Goal: Information Seeking & Learning: Find specific page/section

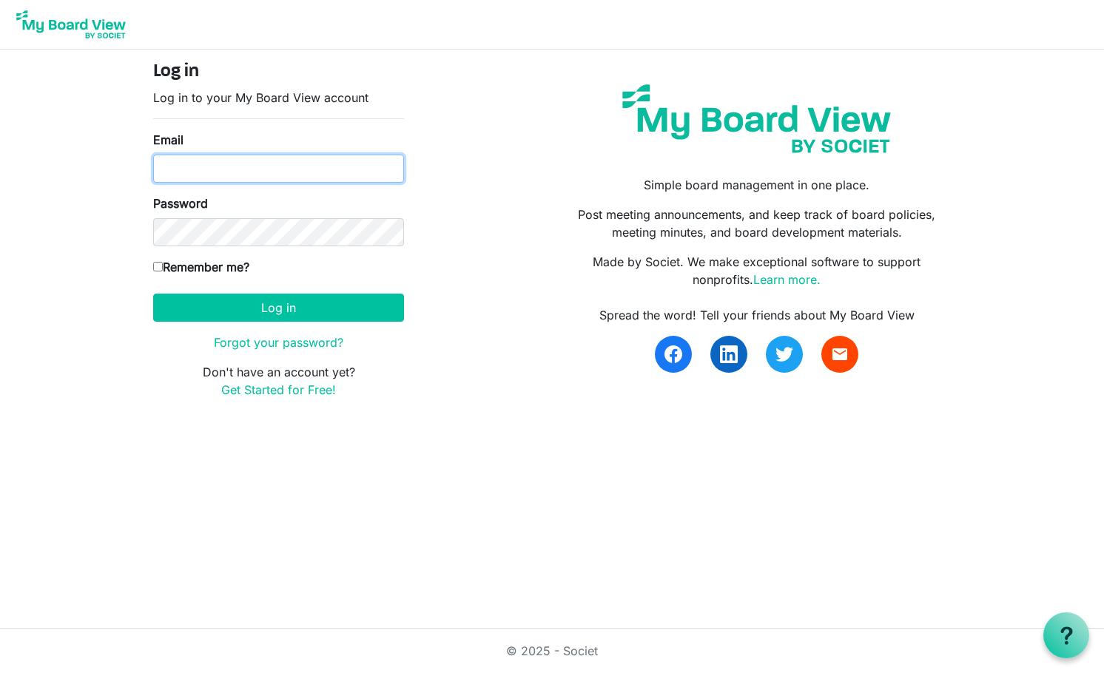
type input "[EMAIL_ADDRESS][DOMAIN_NAME]"
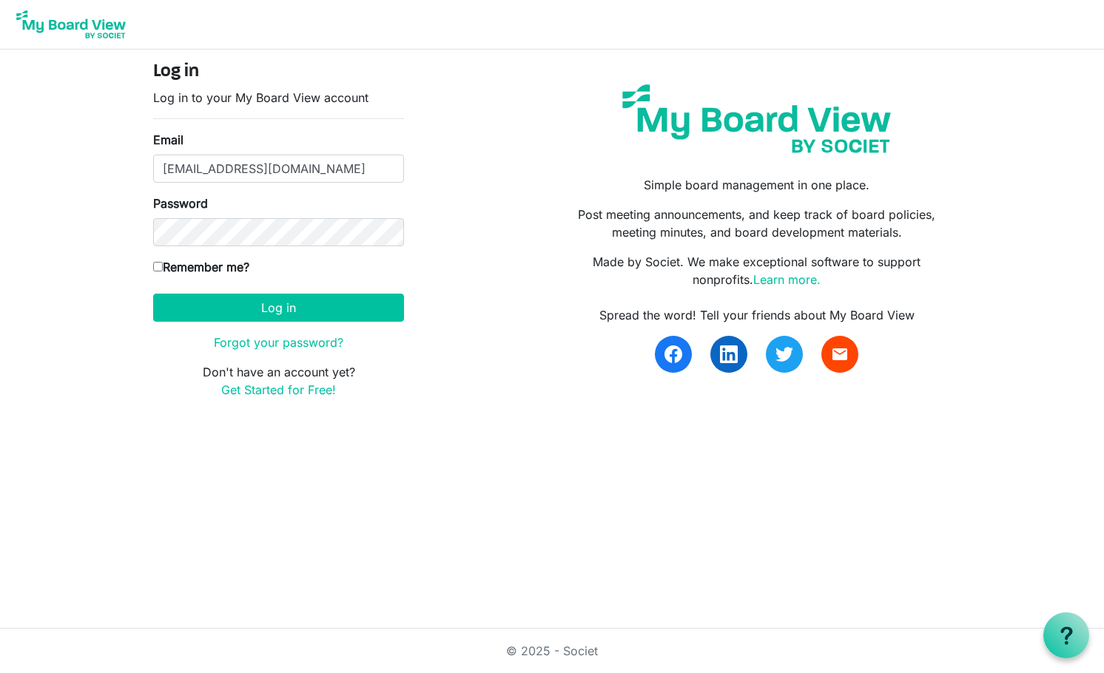
click at [156, 265] on input "Remember me?" at bounding box center [158, 267] width 10 height 10
checkbox input "true"
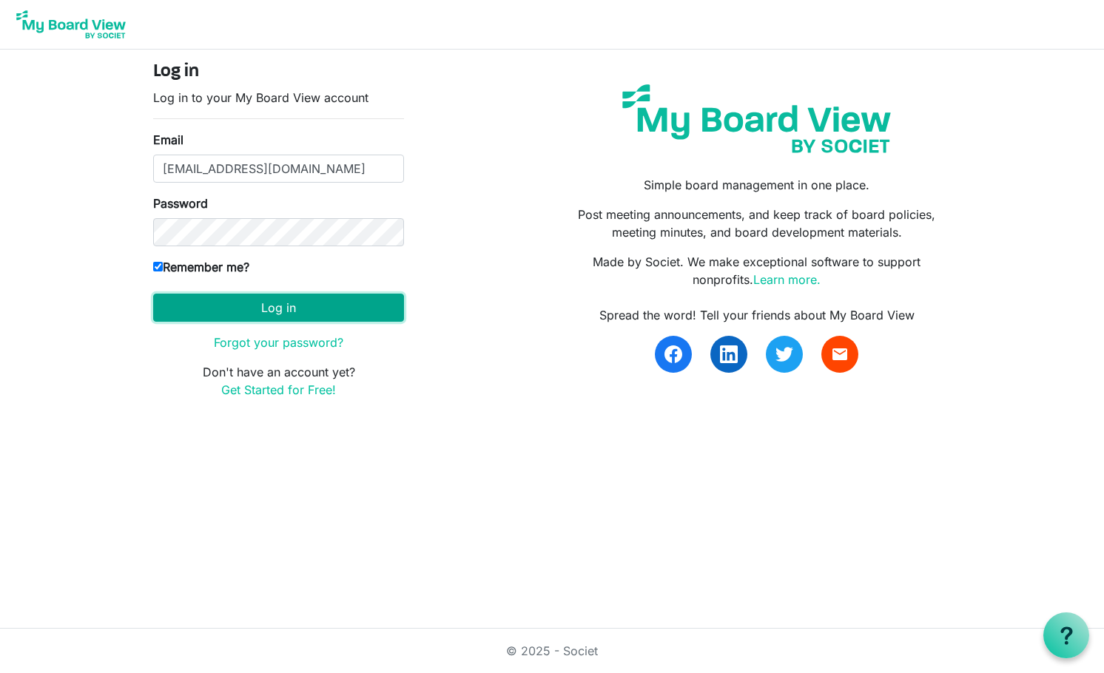
click at [207, 316] on button "Log in" at bounding box center [278, 308] width 251 height 28
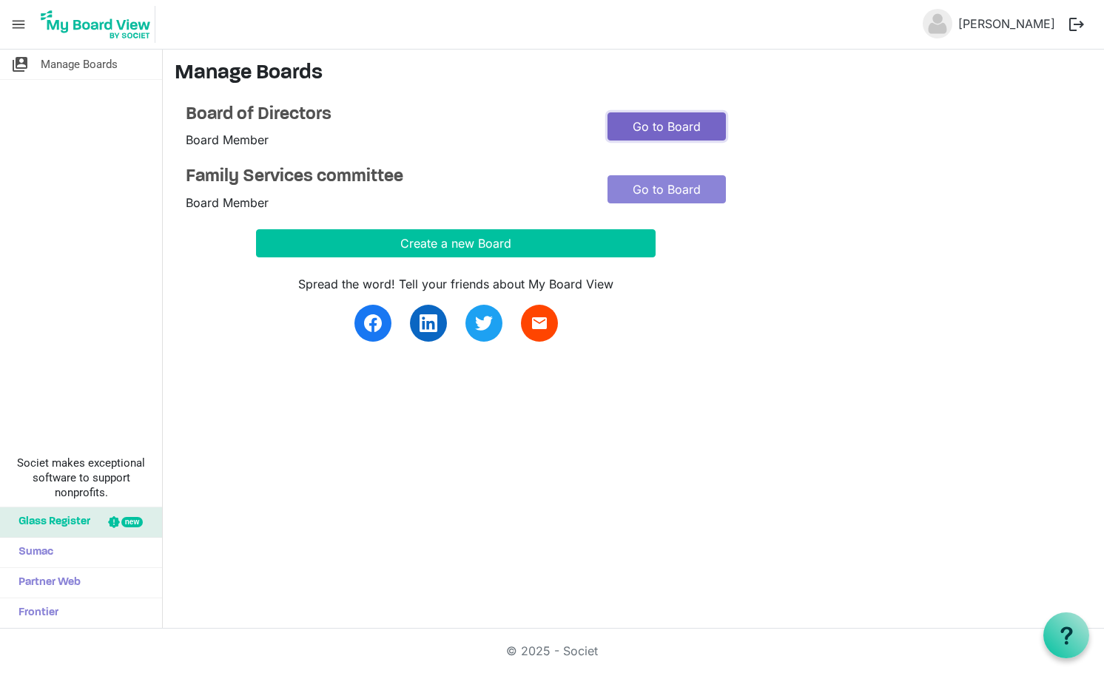
click at [648, 117] on link "Go to Board" at bounding box center [667, 126] width 118 height 28
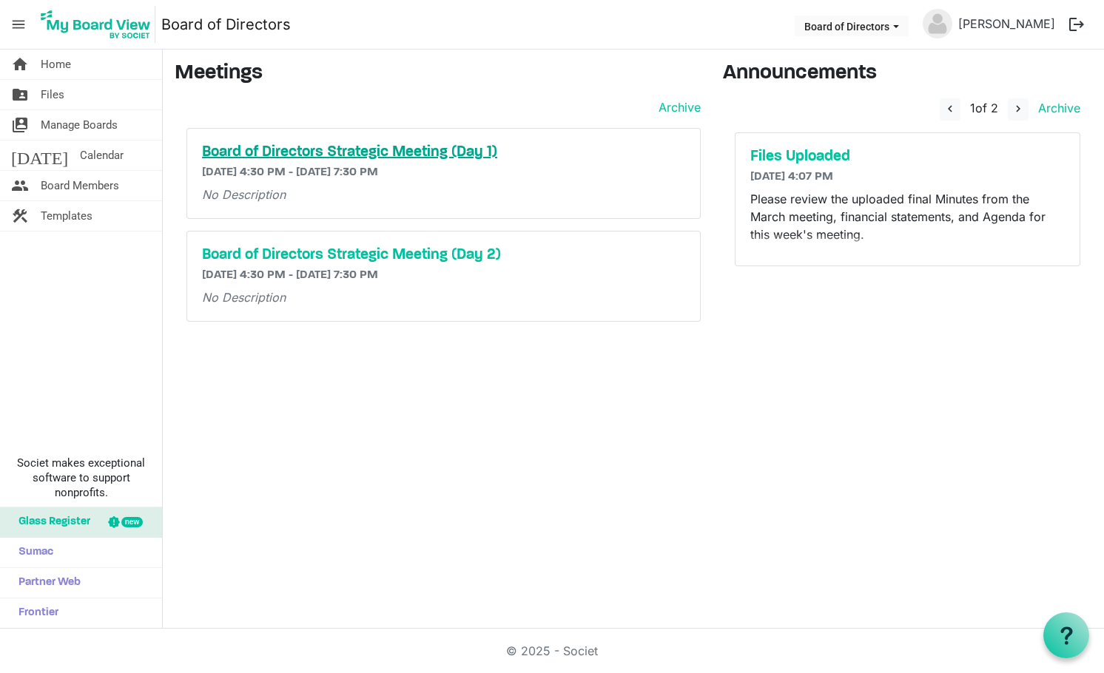
click at [229, 149] on h5 "Board of Directors Strategic Meeting (Day 1)" at bounding box center [443, 153] width 483 height 18
click at [833, 157] on h5 "Files Uploaded" at bounding box center [907, 157] width 315 height 18
click at [947, 110] on span "navigate_before" at bounding box center [950, 108] width 13 height 13
click at [1018, 107] on span "navigate_next" at bounding box center [1018, 108] width 13 height 13
click at [950, 110] on span "navigate_before" at bounding box center [947, 108] width 13 height 13
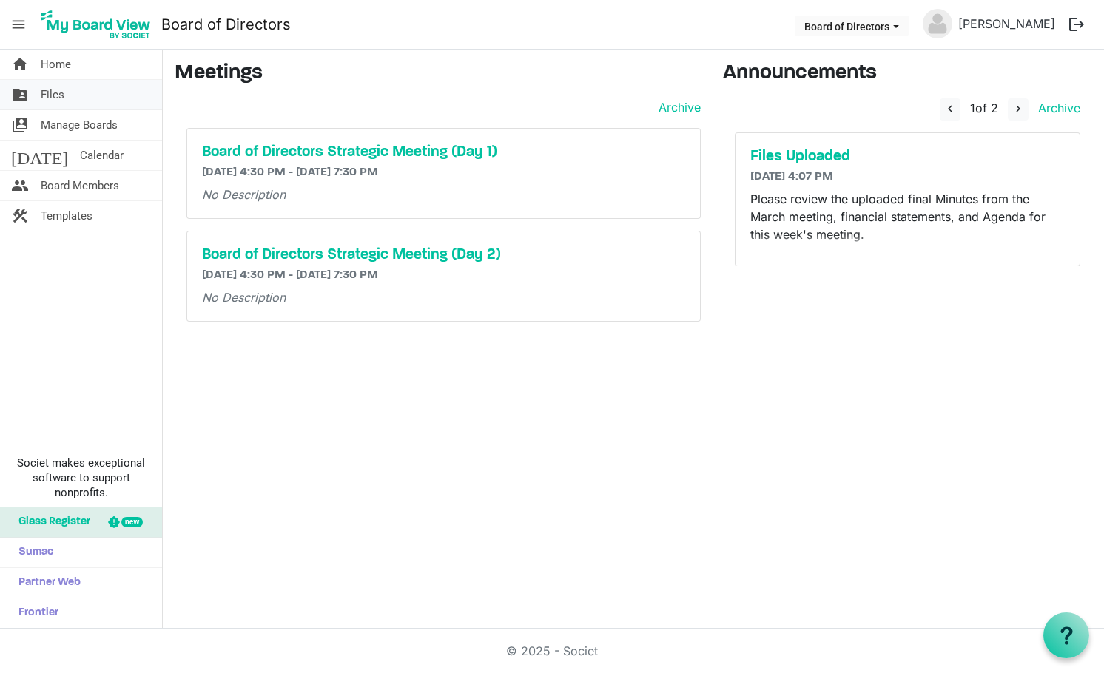
click at [58, 95] on span "Files" at bounding box center [53, 95] width 24 height 30
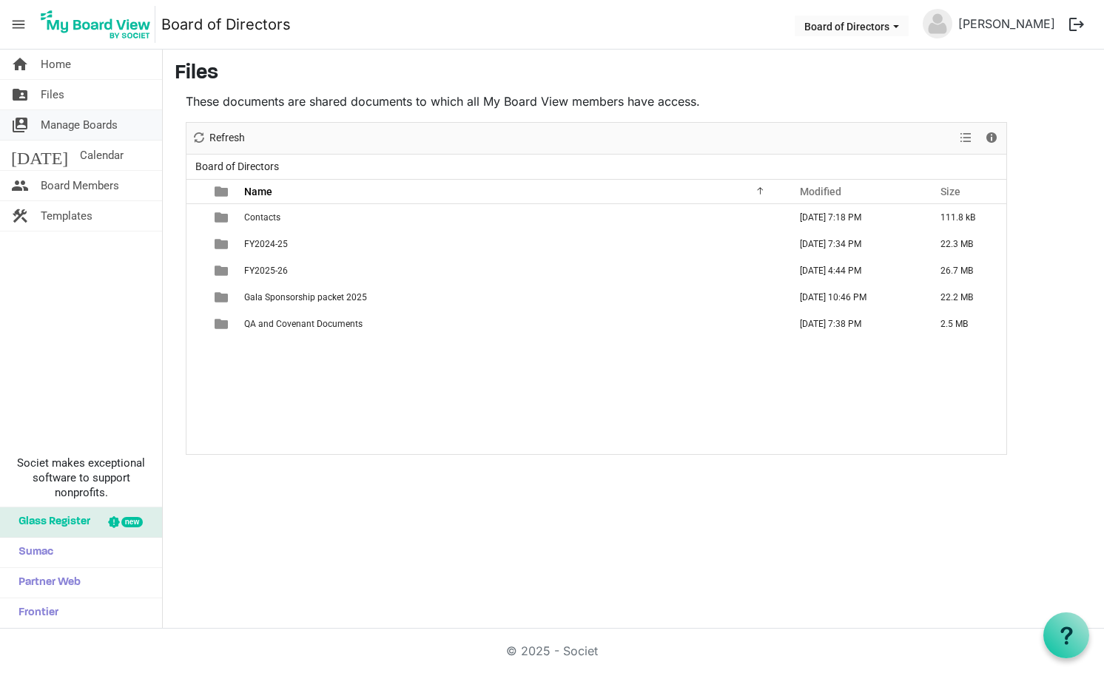
click at [47, 118] on span "Manage Boards" at bounding box center [79, 125] width 77 height 30
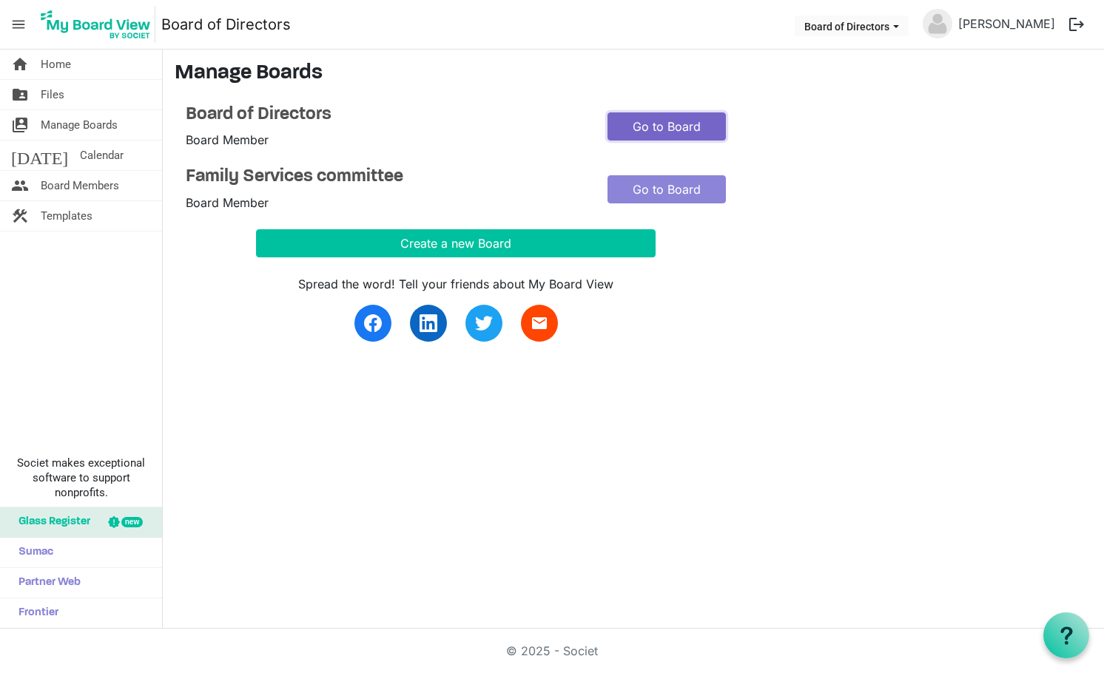
click at [655, 127] on link "Go to Board" at bounding box center [667, 126] width 118 height 28
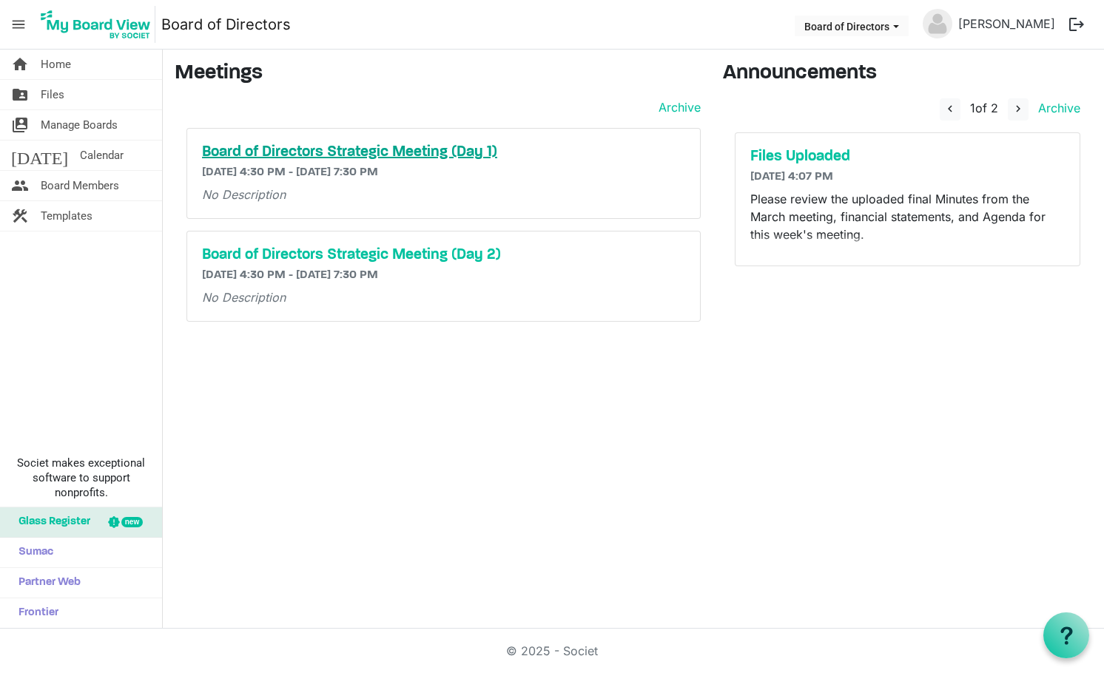
click at [229, 148] on h5 "Board of Directors Strategic Meeting (Day 1)" at bounding box center [443, 153] width 483 height 18
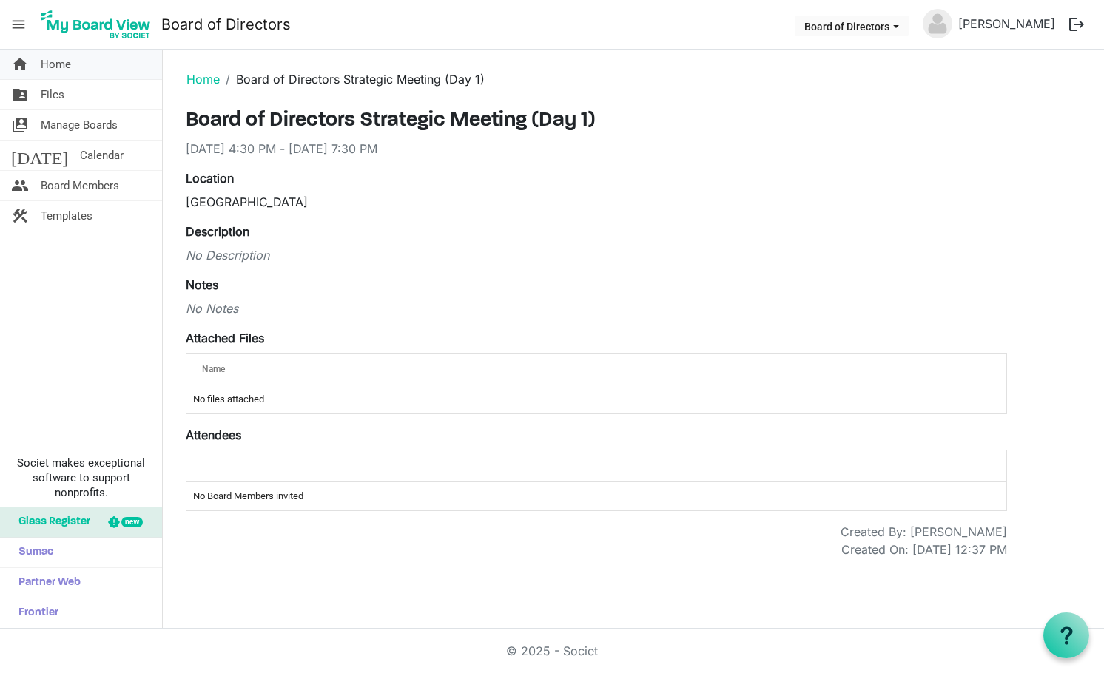
click at [49, 63] on span "Home" at bounding box center [56, 65] width 30 height 30
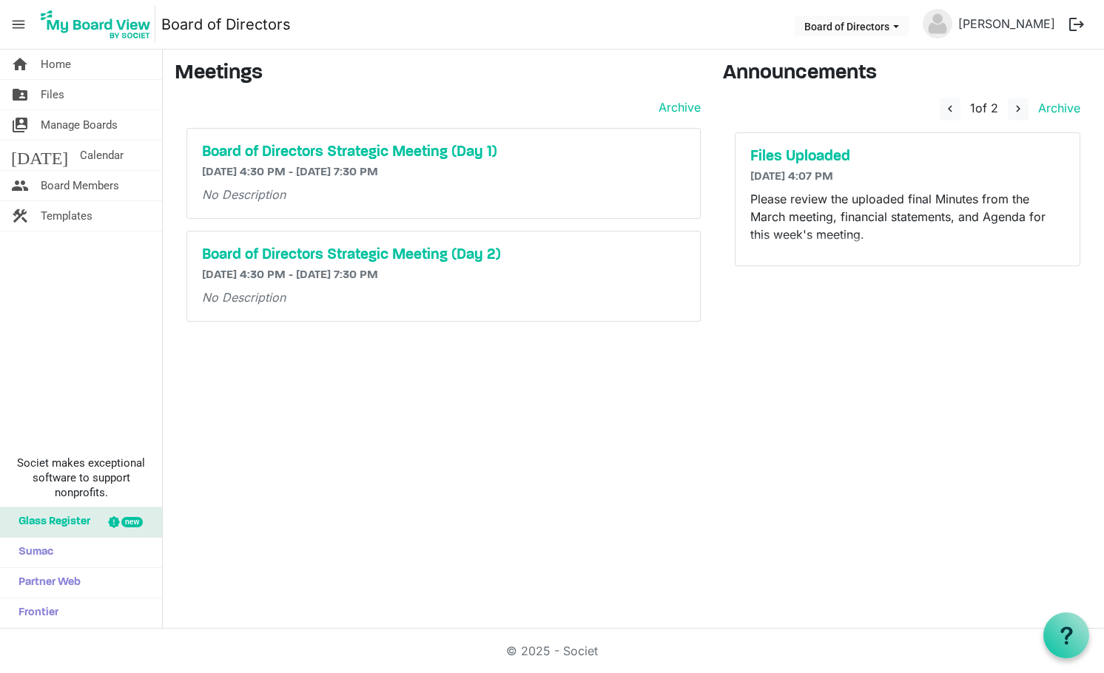
click at [18, 26] on span "menu" at bounding box center [18, 24] width 28 height 28
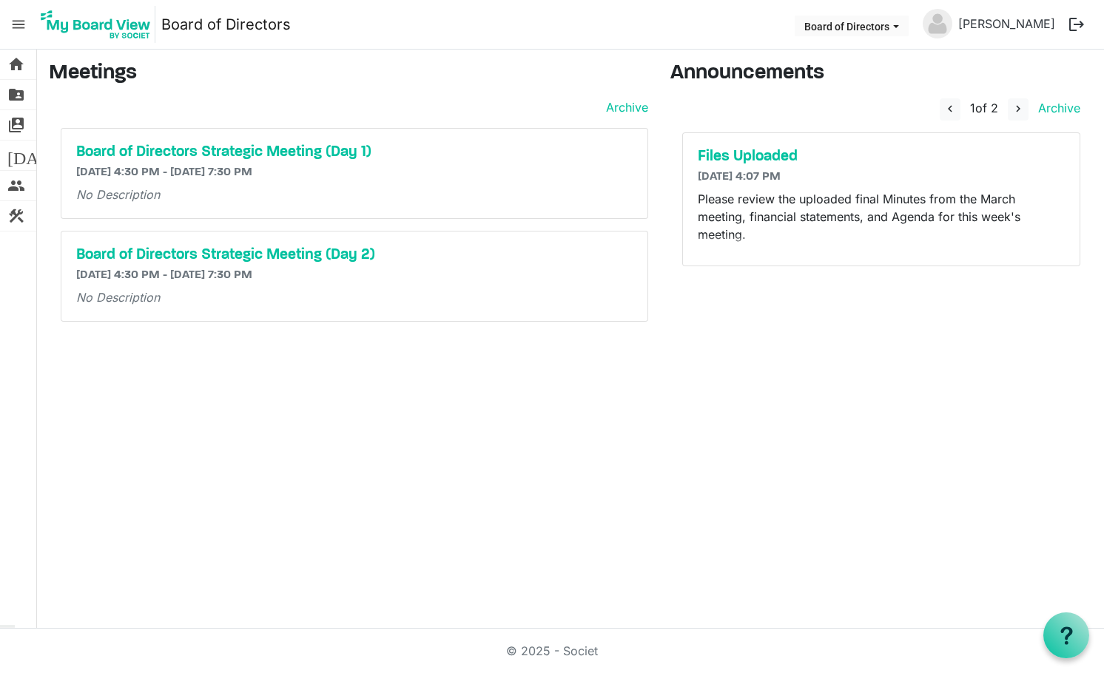
click at [64, 75] on h3 "Meetings" at bounding box center [348, 73] width 599 height 25
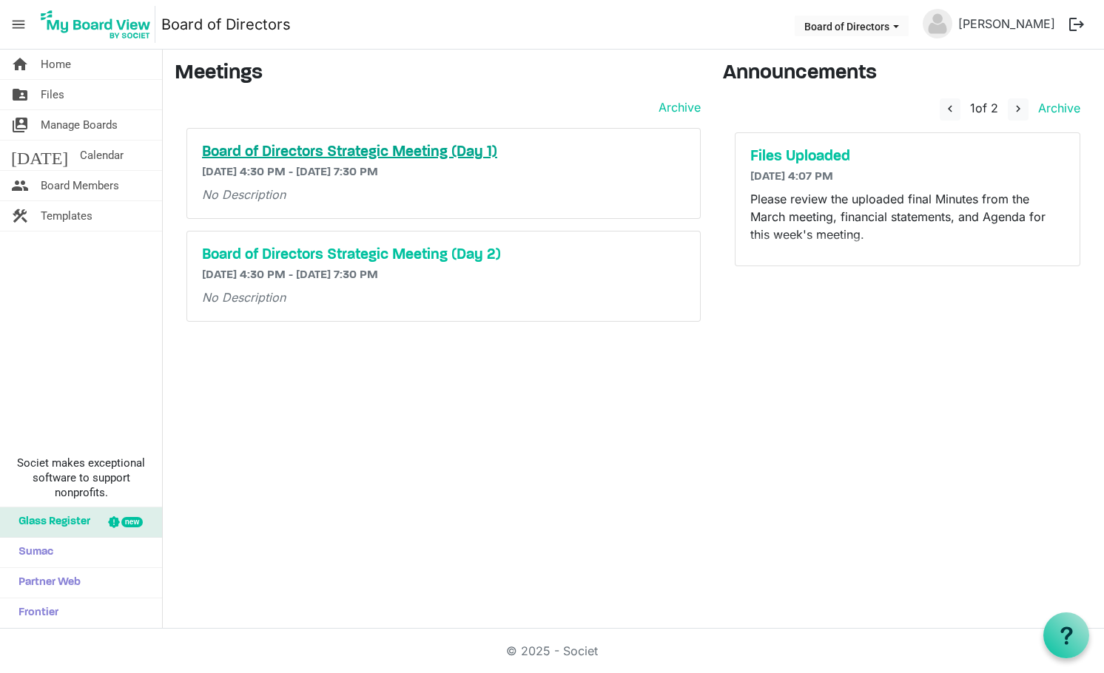
click at [277, 152] on h5 "Board of Directors Strategic Meeting (Day 1)" at bounding box center [443, 153] width 483 height 18
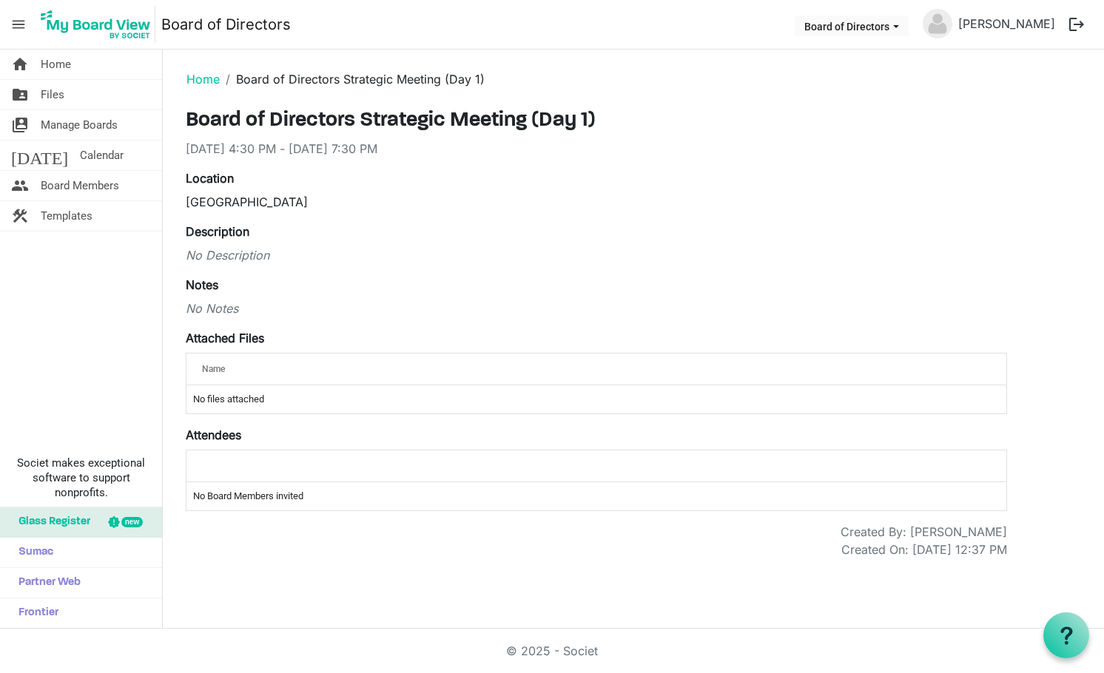
click at [14, 26] on span "menu" at bounding box center [18, 24] width 28 height 28
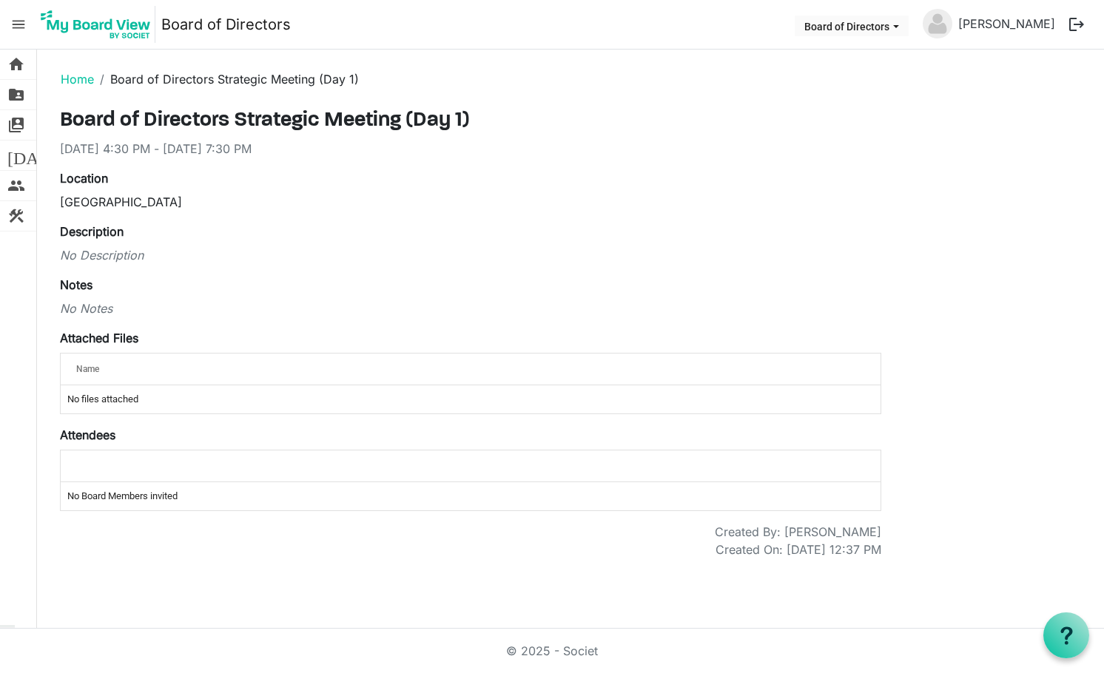
click at [14, 26] on span "menu" at bounding box center [18, 24] width 28 height 28
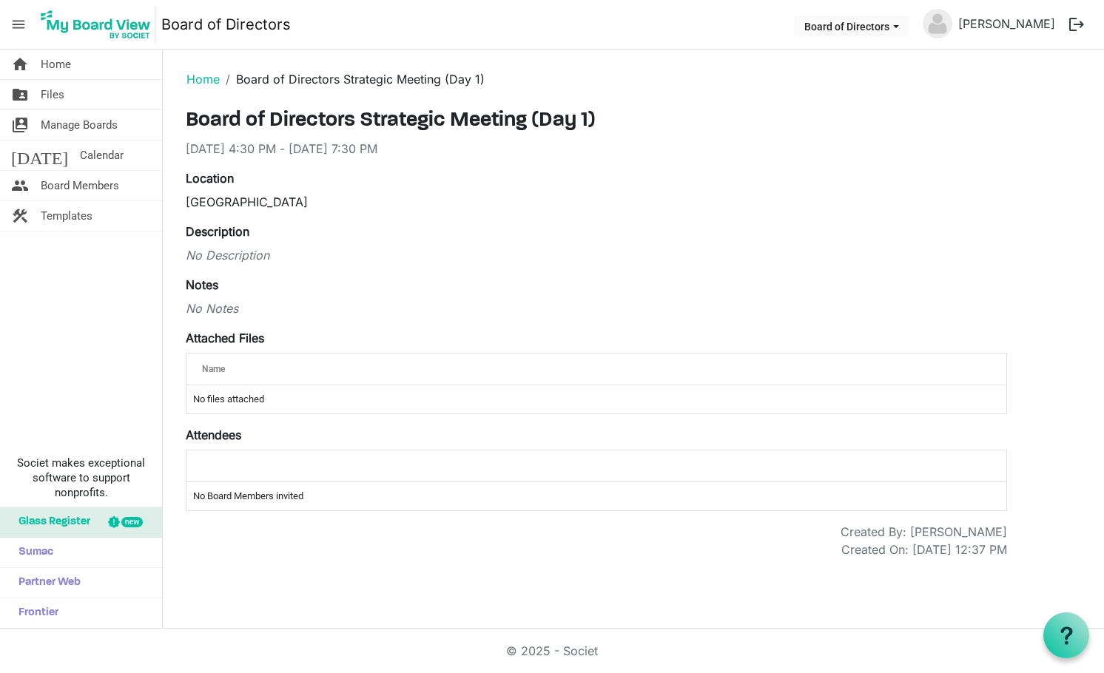
click at [14, 26] on span "menu" at bounding box center [18, 24] width 28 height 28
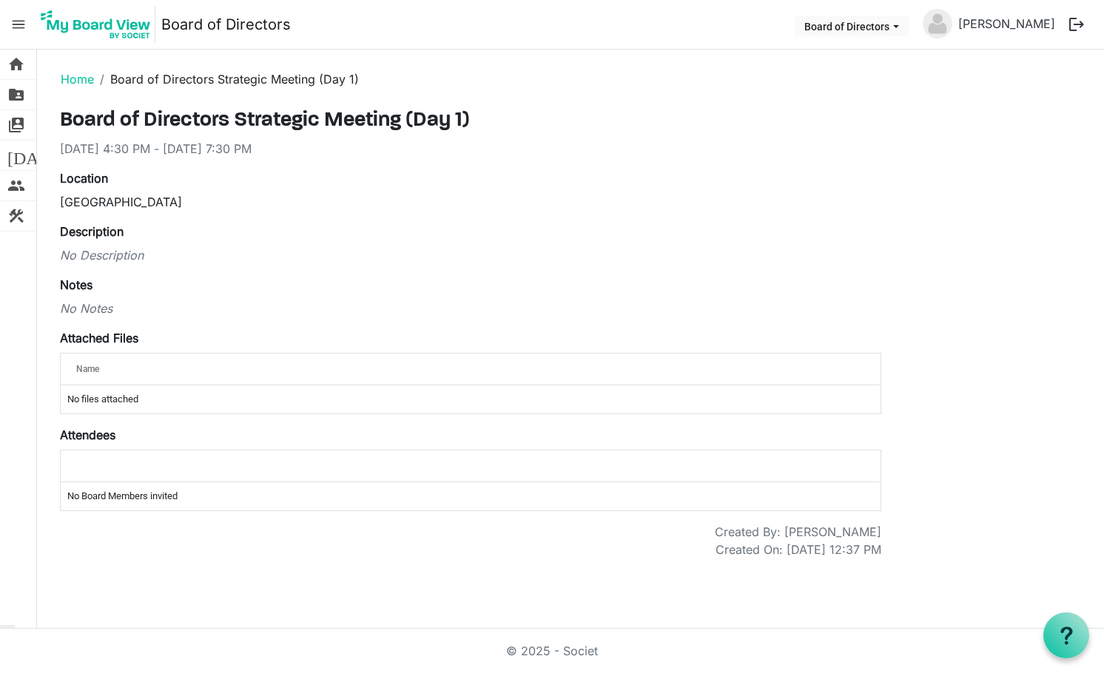
click at [14, 26] on span "menu" at bounding box center [18, 24] width 28 height 28
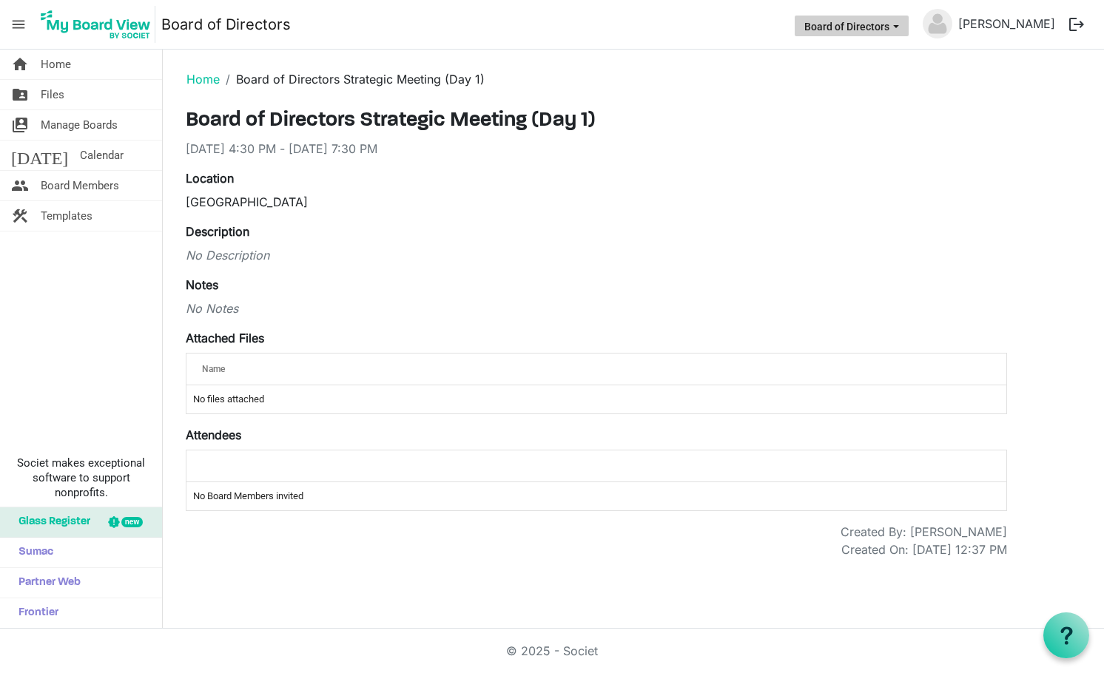
click at [903, 27] on span "Board of Directors dropdownbutton" at bounding box center [896, 27] width 13 height 6
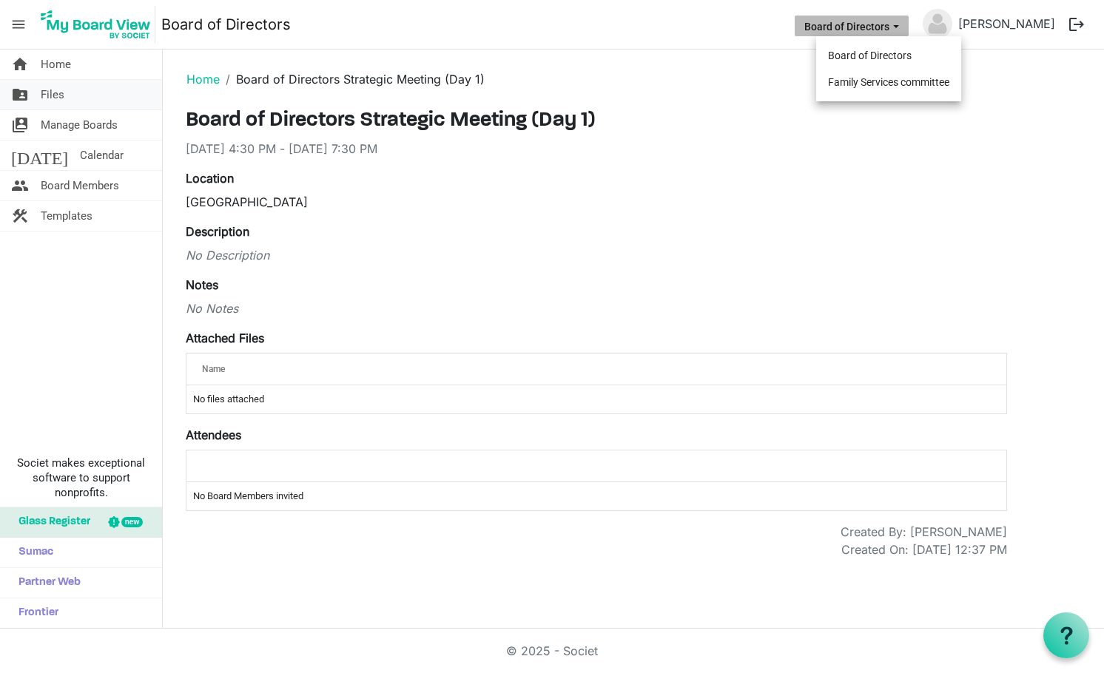
click at [56, 95] on span "Files" at bounding box center [53, 95] width 24 height 30
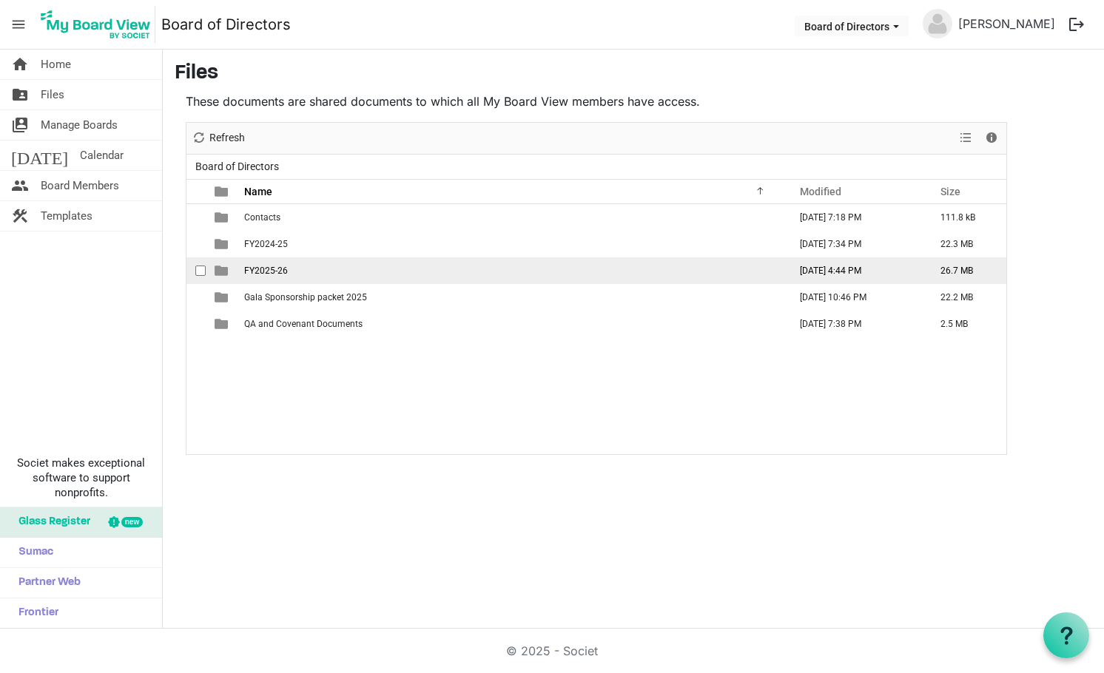
click at [283, 273] on span "FY2025-26" at bounding box center [266, 271] width 44 height 10
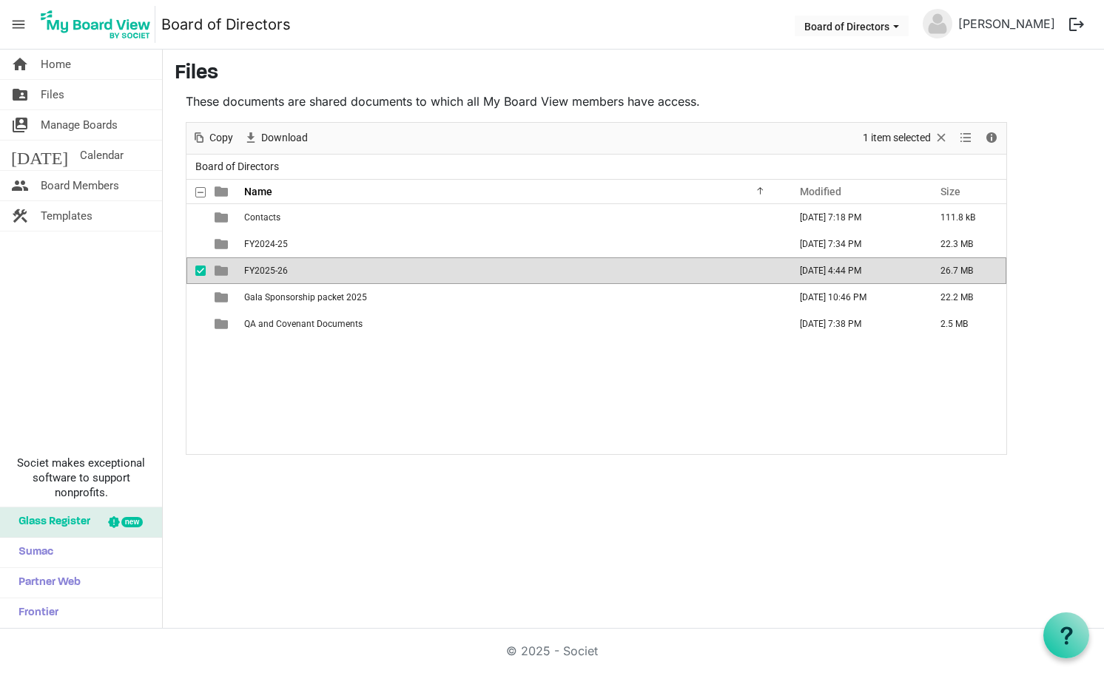
click at [283, 273] on span "FY2025-26" at bounding box center [266, 271] width 44 height 10
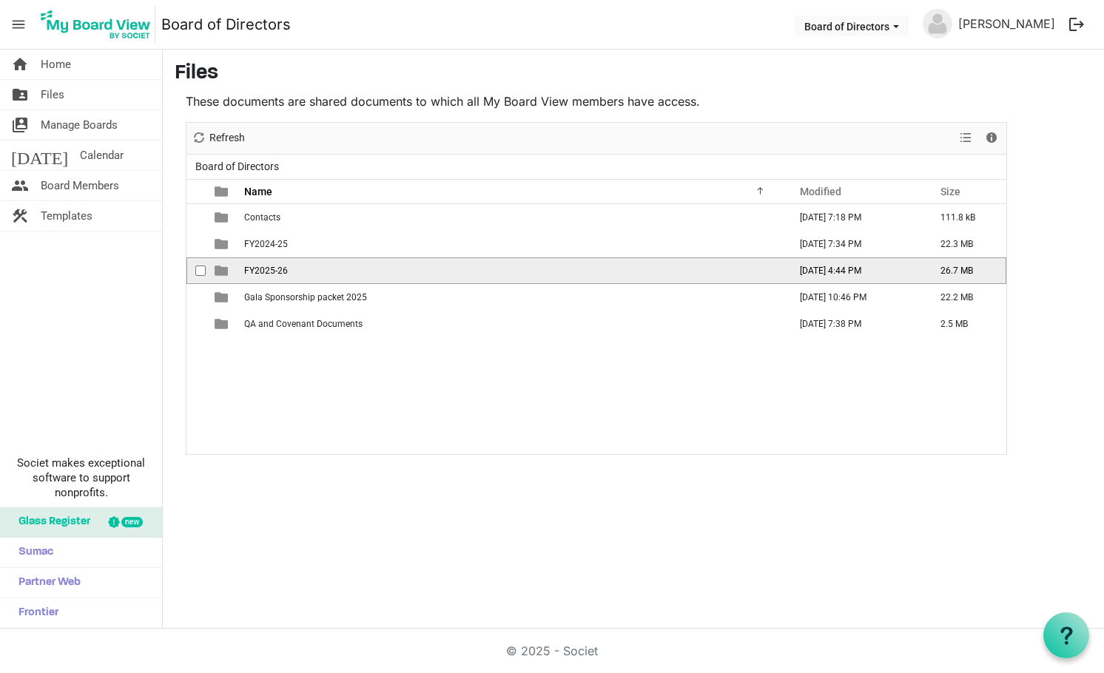
click at [283, 273] on span "FY2025-26" at bounding box center [266, 271] width 44 height 10
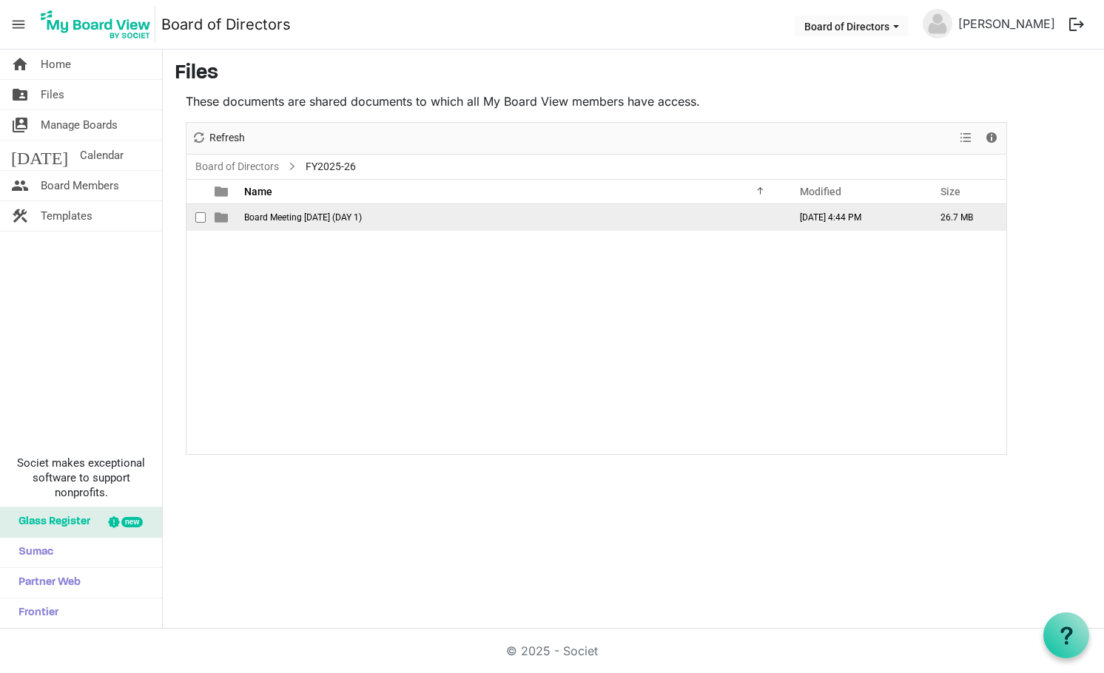
click at [269, 211] on td "Board Meeting August 26, 2025 (DAY 1)" at bounding box center [512, 217] width 545 height 27
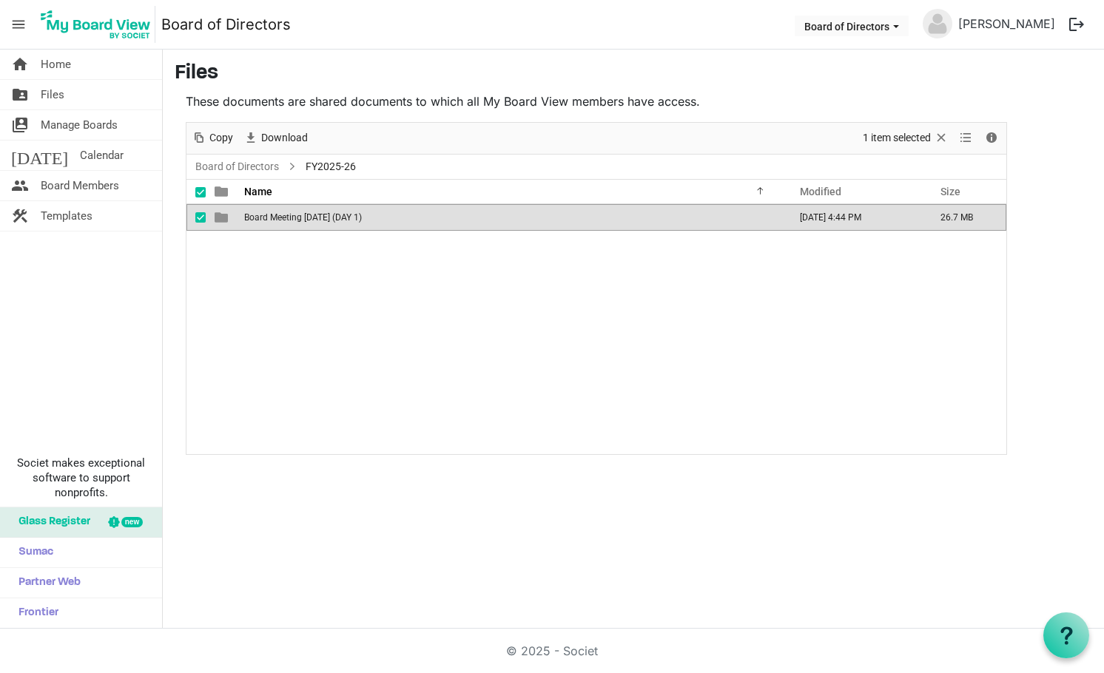
click at [269, 211] on td "Board Meeting August 26, 2025 (DAY 1)" at bounding box center [512, 217] width 545 height 27
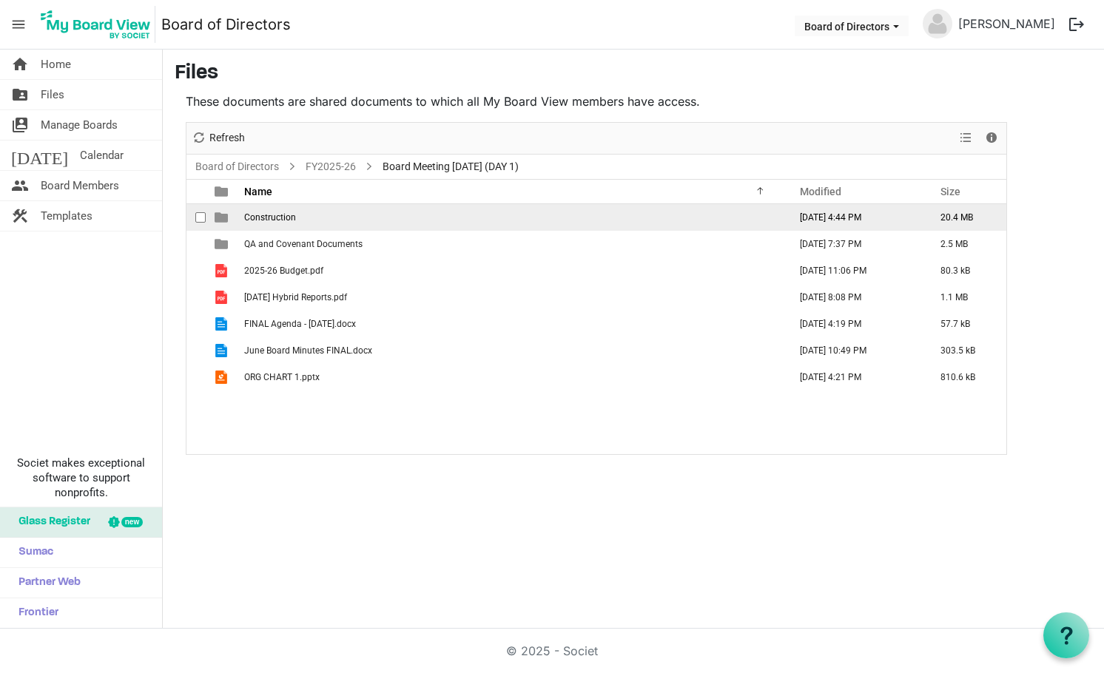
click at [277, 204] on td "Construction" at bounding box center [512, 217] width 545 height 27
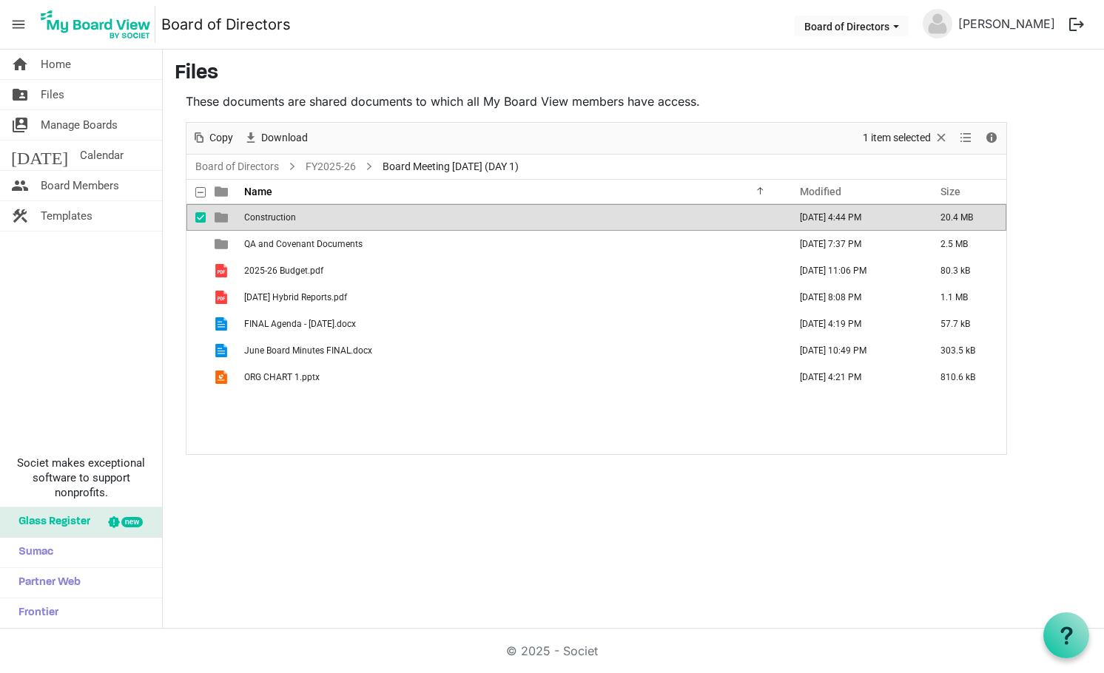
click at [277, 204] on td "Construction" at bounding box center [512, 217] width 545 height 27
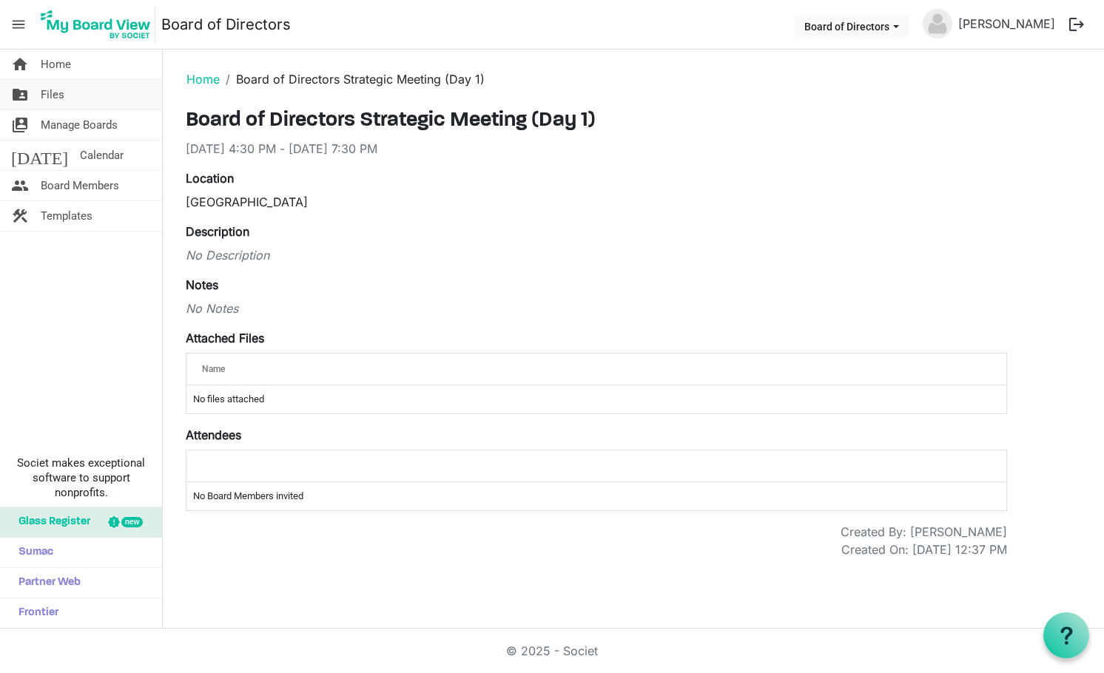
click at [66, 97] on link "folder_shared Files" at bounding box center [81, 95] width 162 height 30
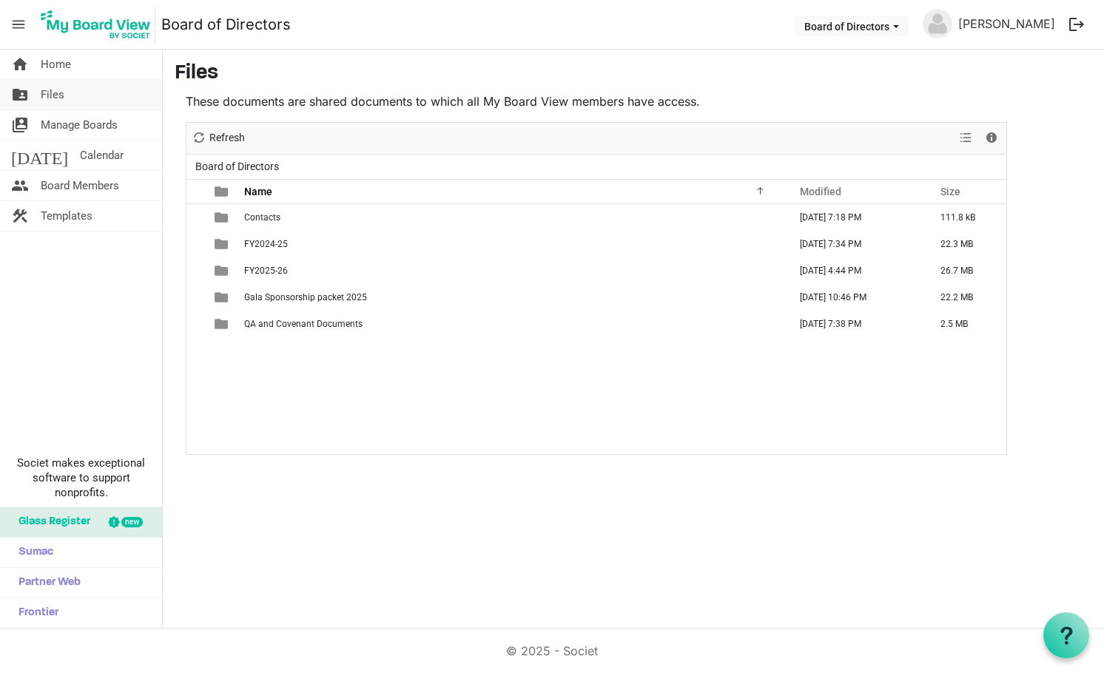
click at [44, 95] on span "Files" at bounding box center [53, 95] width 24 height 30
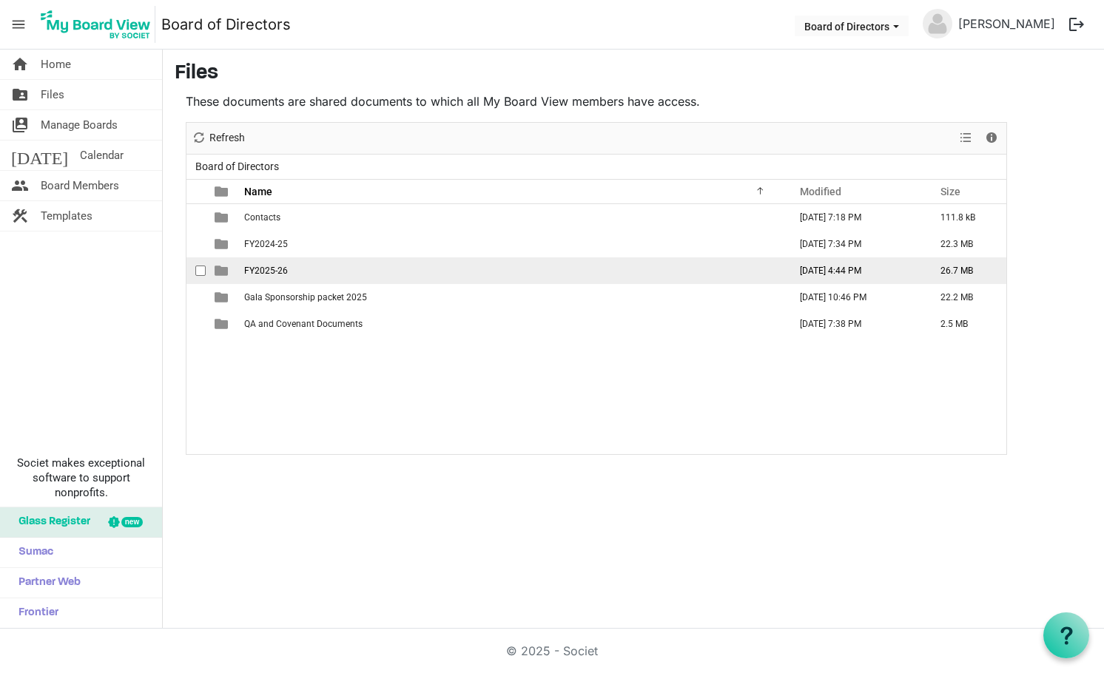
click at [251, 266] on span "FY2025-26" at bounding box center [266, 271] width 44 height 10
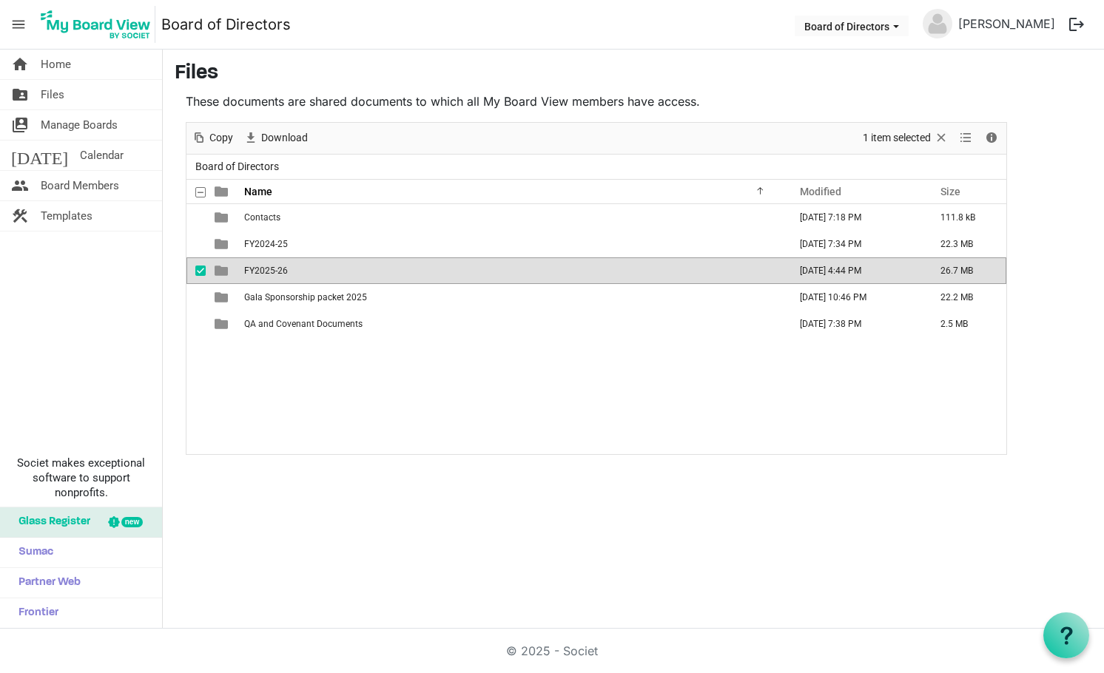
click at [251, 266] on span "FY2025-26" at bounding box center [266, 271] width 44 height 10
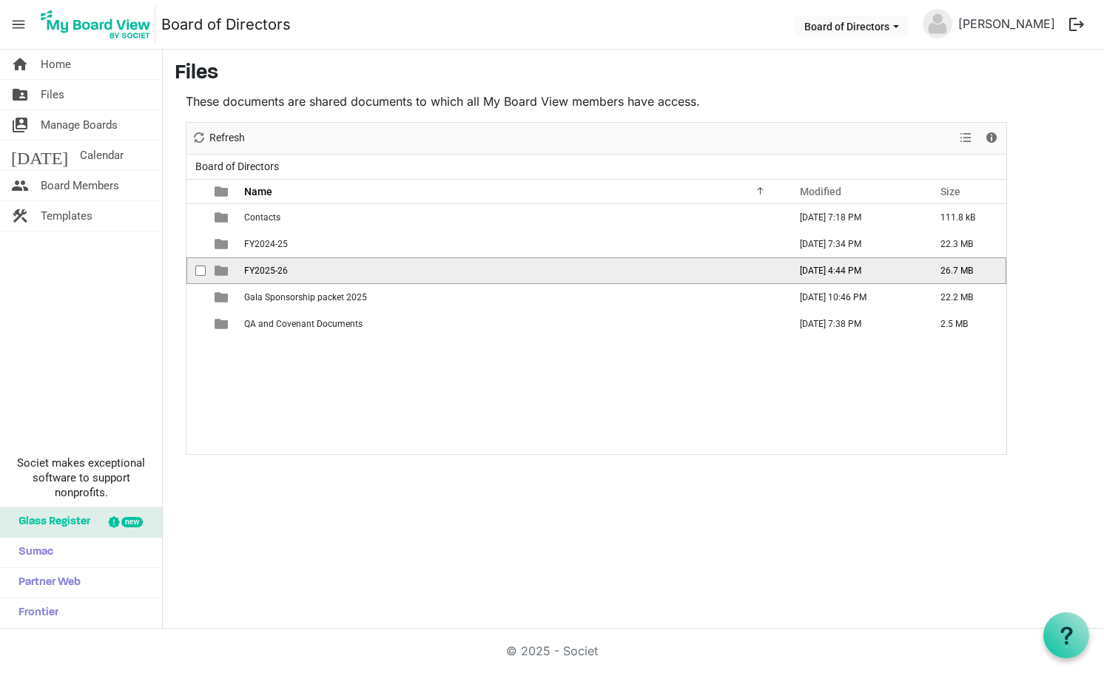
click at [251, 266] on span "FY2025-26" at bounding box center [266, 271] width 44 height 10
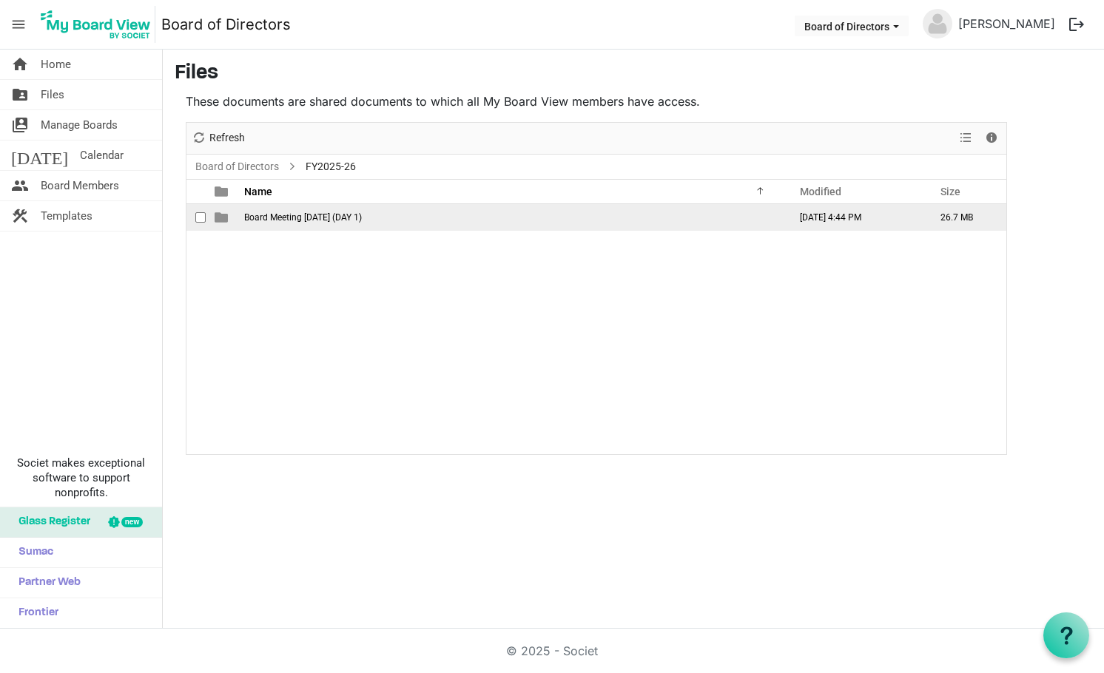
click at [240, 213] on td "Board Meeting August 26, 2025 (DAY 1)" at bounding box center [512, 217] width 545 height 27
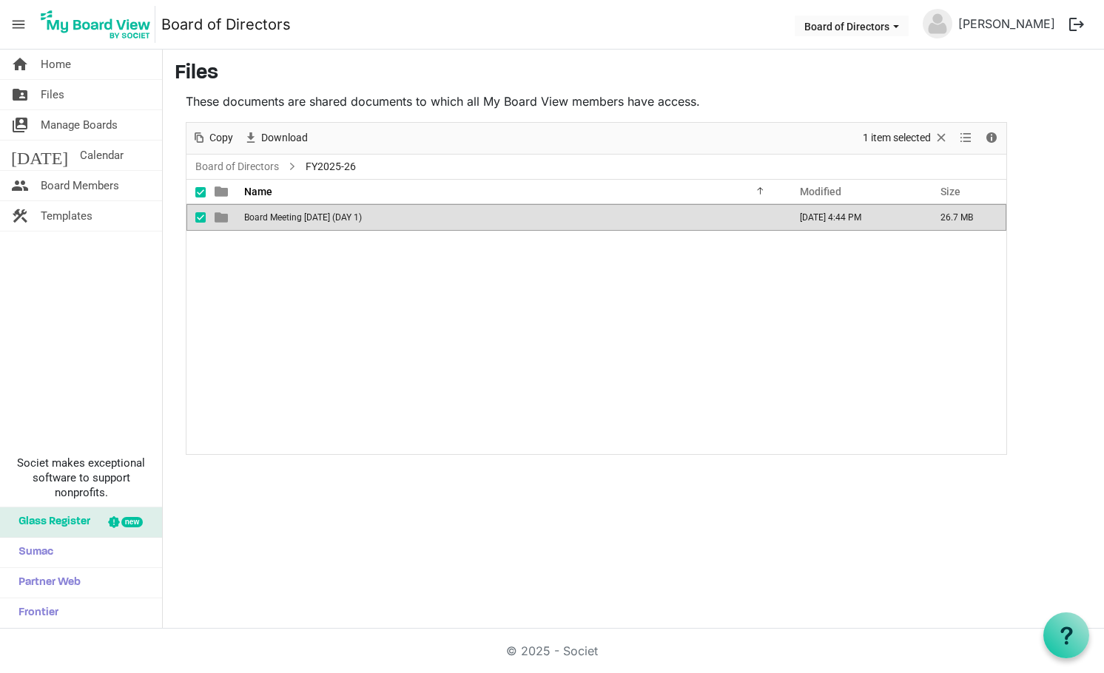
click at [240, 213] on td "Board Meeting August 26, 2025 (DAY 1)" at bounding box center [512, 217] width 545 height 27
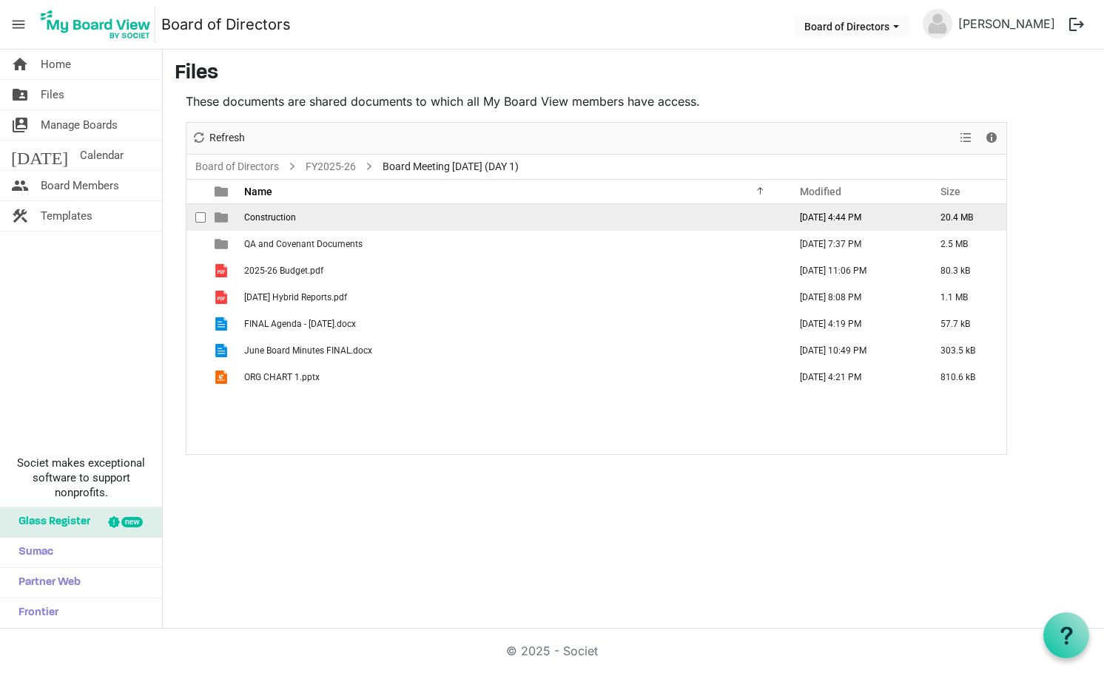
click at [252, 218] on span "Construction" at bounding box center [270, 217] width 52 height 10
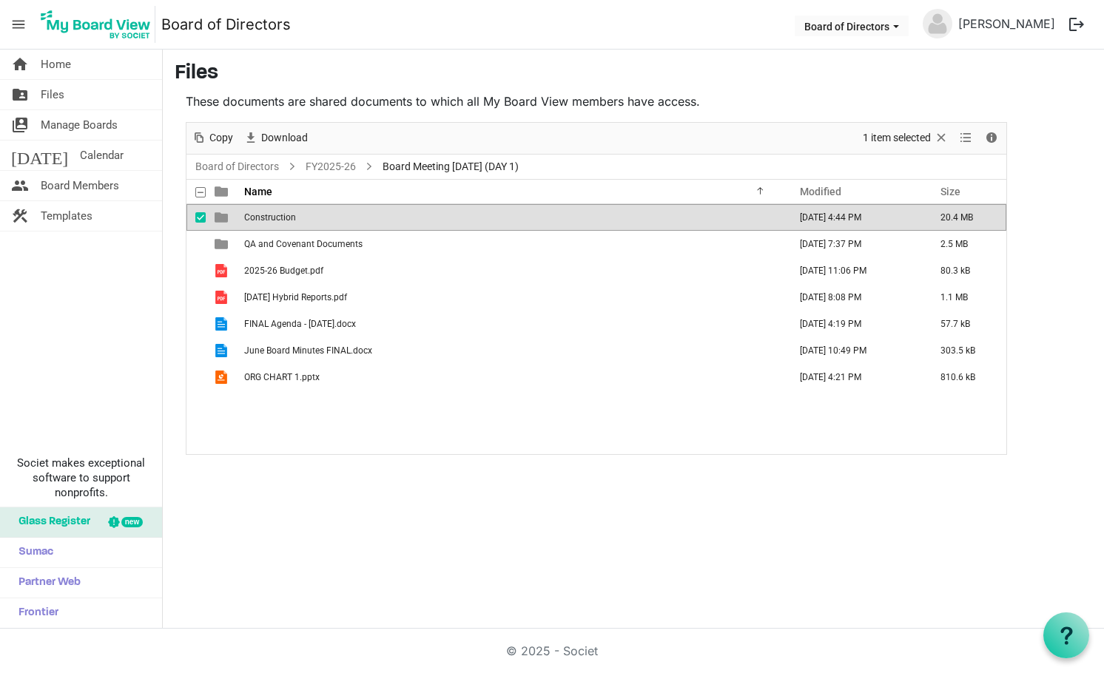
click at [252, 218] on span "Construction" at bounding box center [270, 217] width 52 height 10
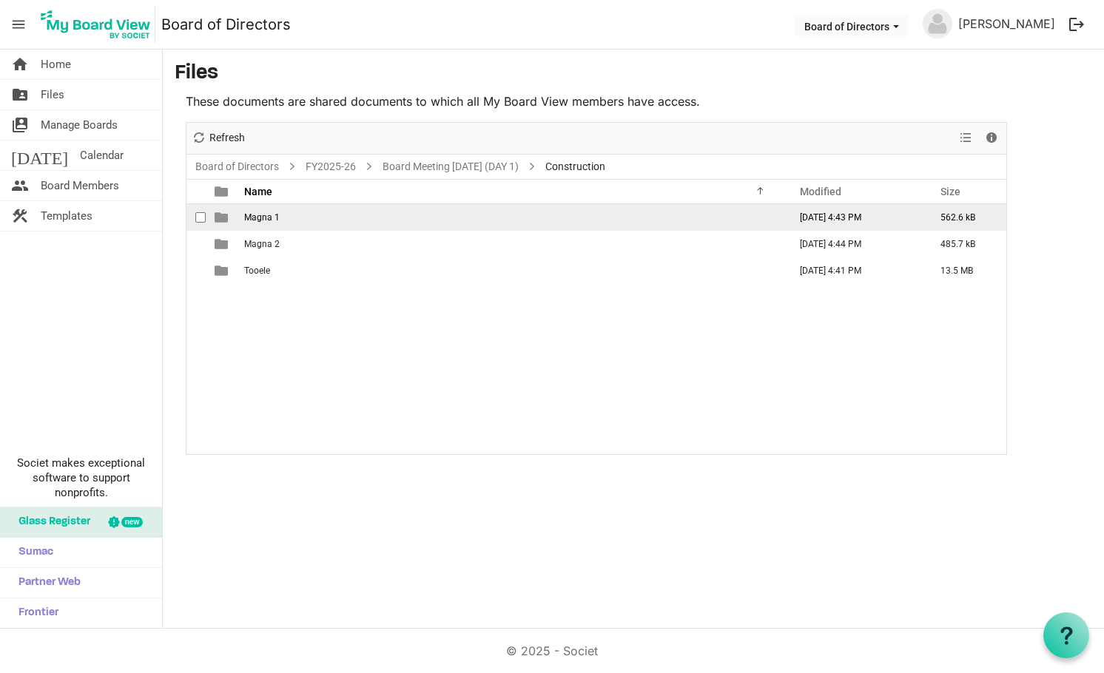
click at [252, 218] on span "Magna 1" at bounding box center [262, 217] width 36 height 10
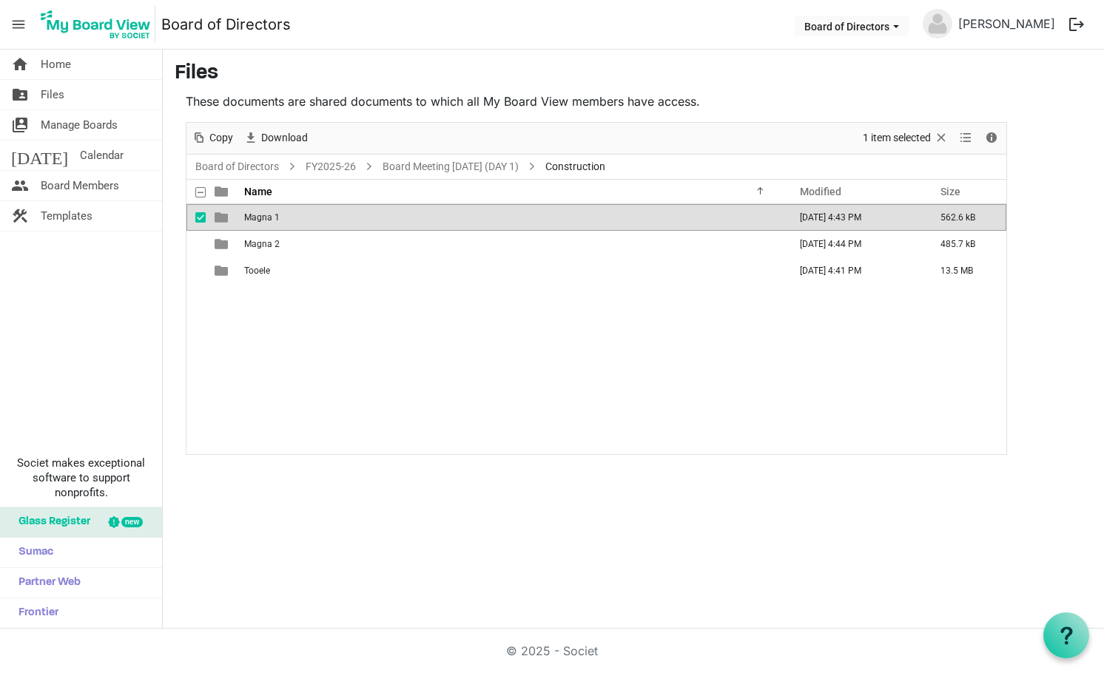
click at [252, 218] on span "Magna 1" at bounding box center [262, 217] width 36 height 10
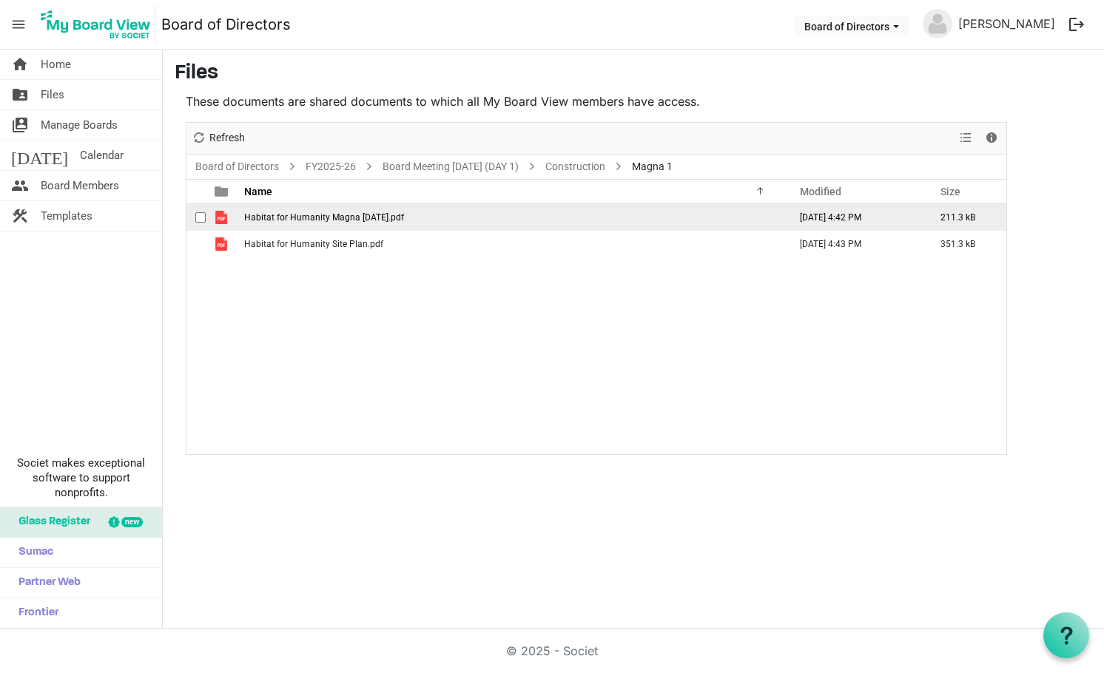
click at [252, 218] on span "Habitat for Humanity Magna 1-21-25.pdf" at bounding box center [324, 217] width 160 height 10
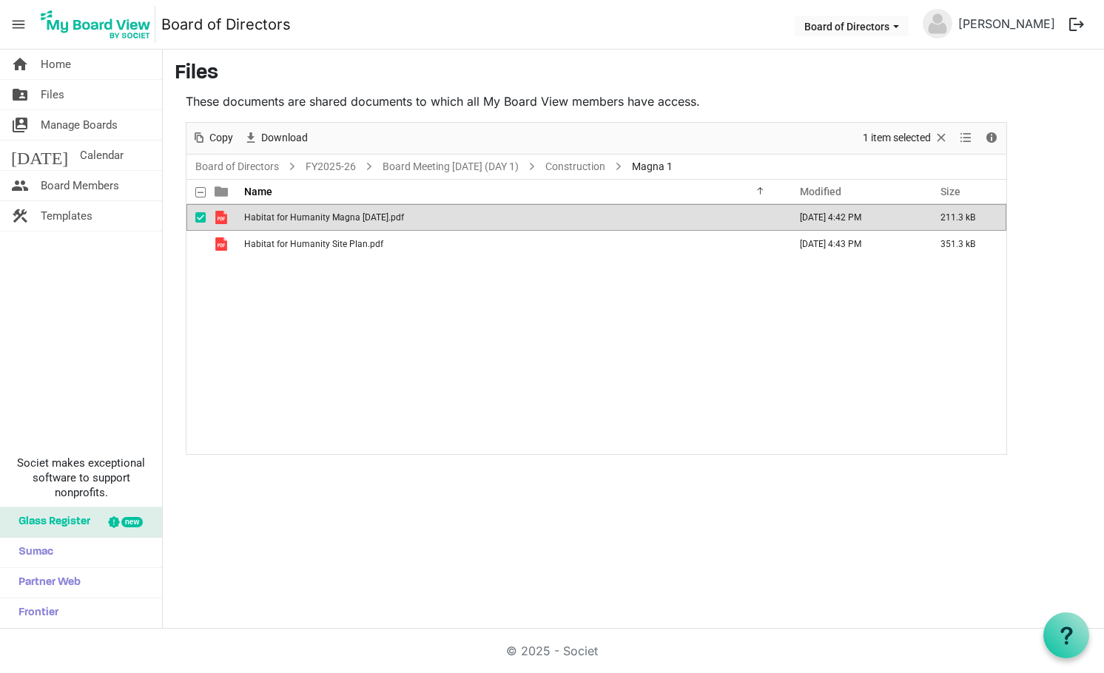
click at [252, 218] on span "Habitat for Humanity Magna 1-21-25.pdf" at bounding box center [324, 217] width 160 height 10
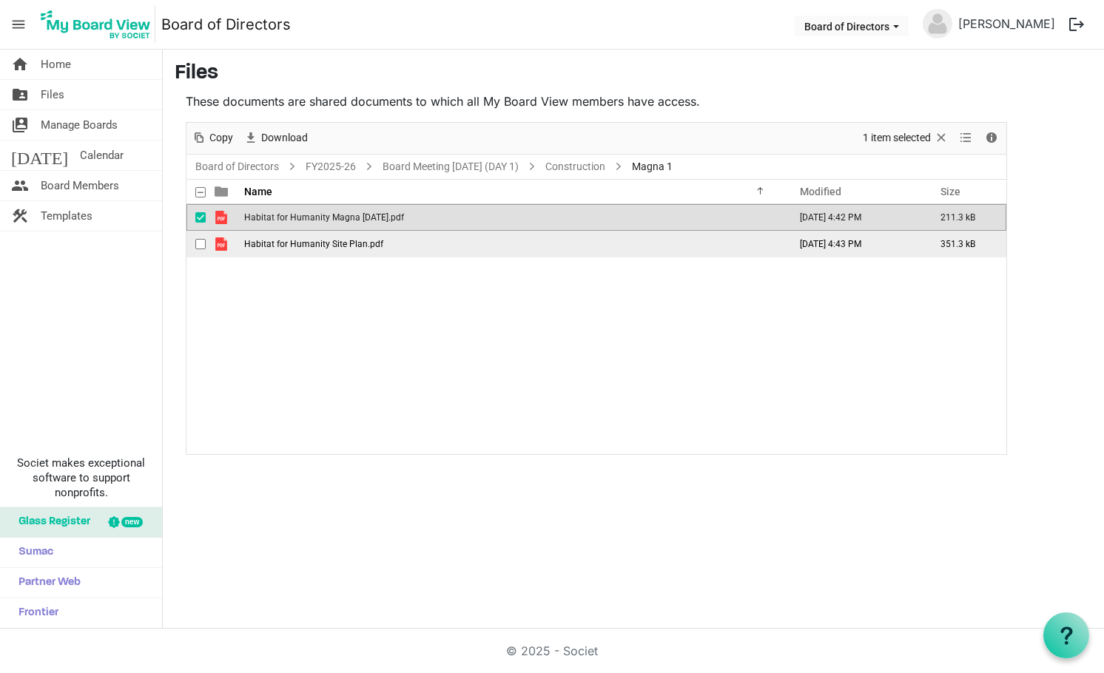
click at [350, 241] on span "Habitat for Humanity Site Plan.pdf" at bounding box center [313, 244] width 139 height 10
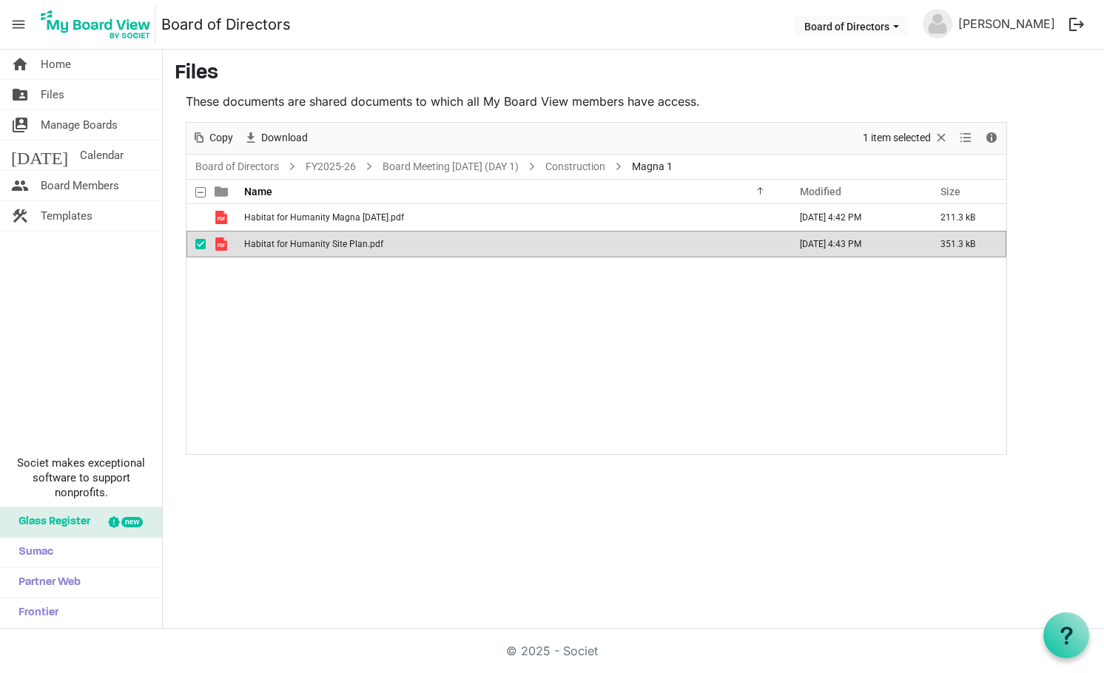
click at [350, 241] on span "Habitat for Humanity Site Plan.pdf" at bounding box center [313, 244] width 139 height 10
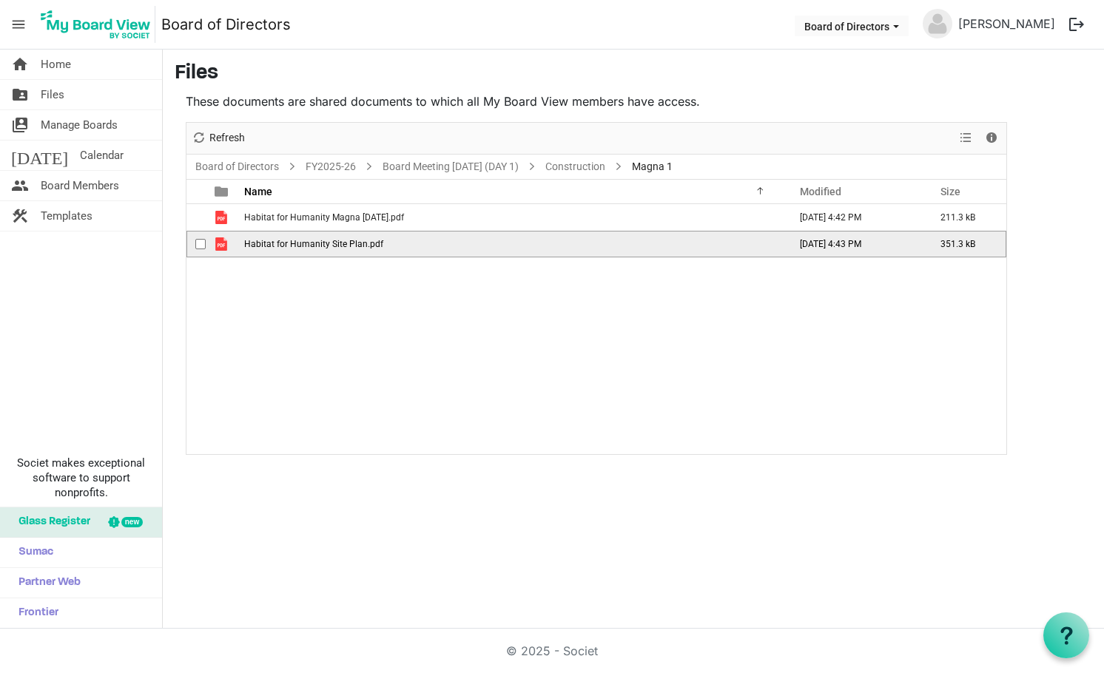
click at [350, 241] on span "Habitat for Humanity Site Plan.pdf" at bounding box center [313, 244] width 139 height 10
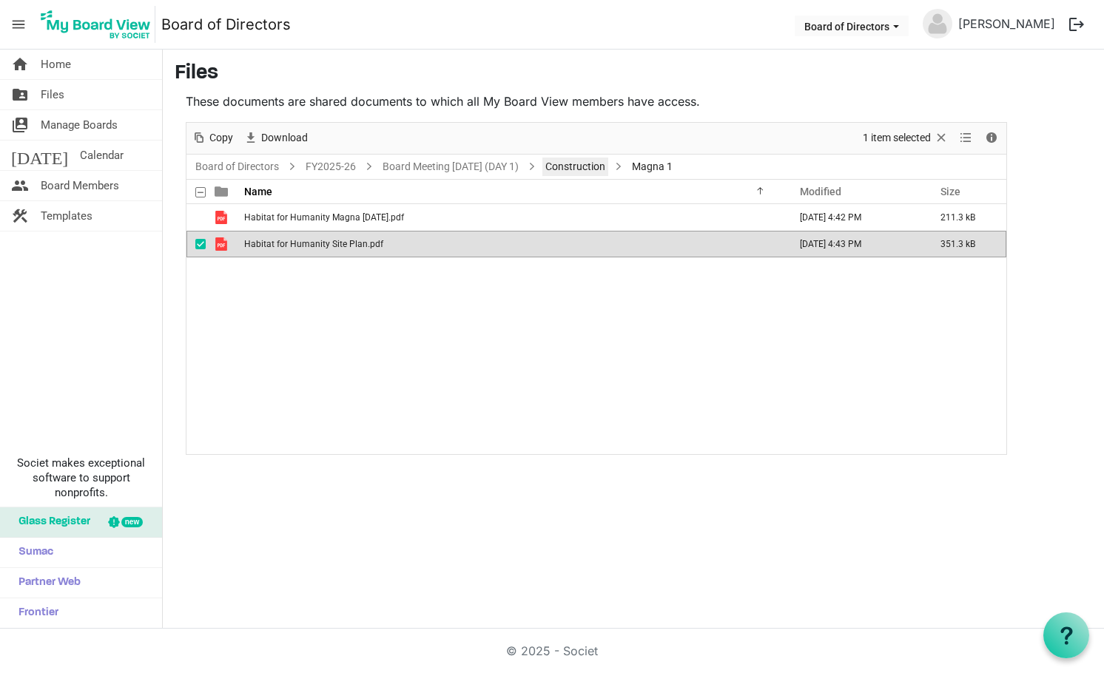
click at [608, 166] on link "Construction" at bounding box center [575, 167] width 66 height 19
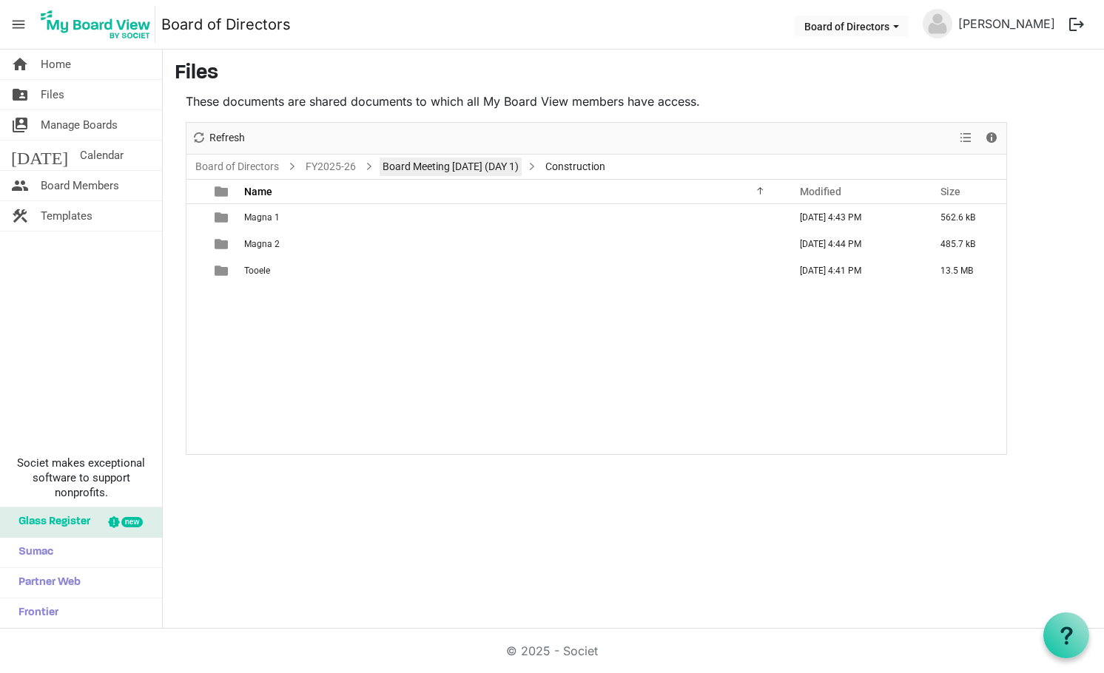
click at [457, 169] on link "Board Meeting August 26, 2025 (DAY 1)" at bounding box center [451, 167] width 142 height 19
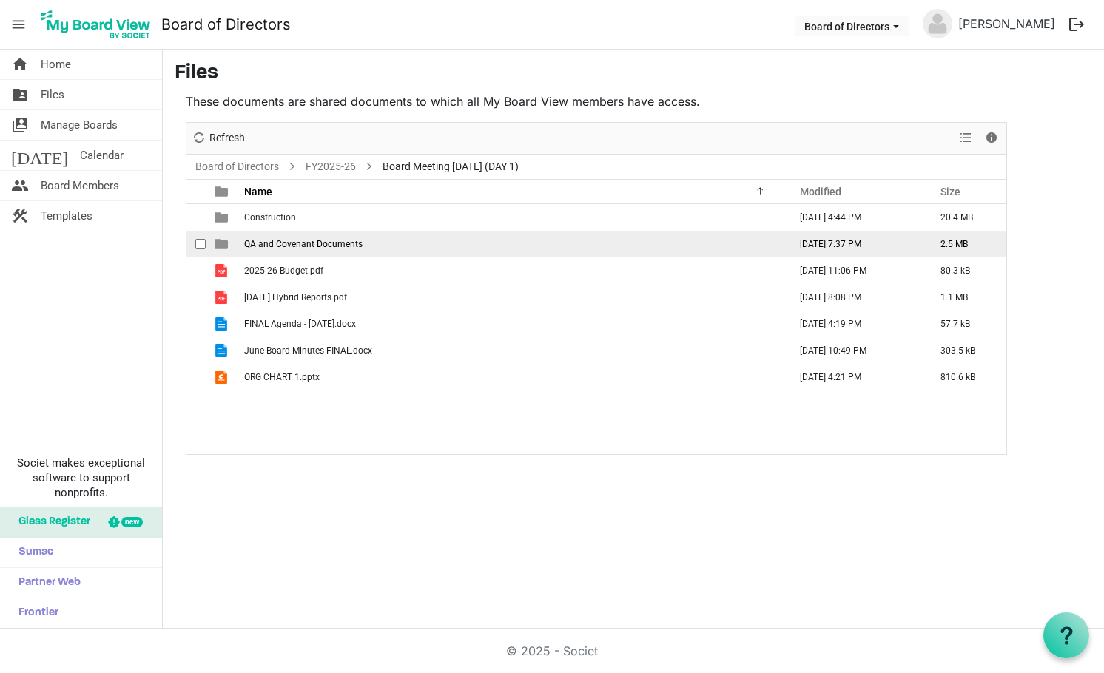
click at [326, 241] on span "QA and Covenant Documents" at bounding box center [303, 244] width 118 height 10
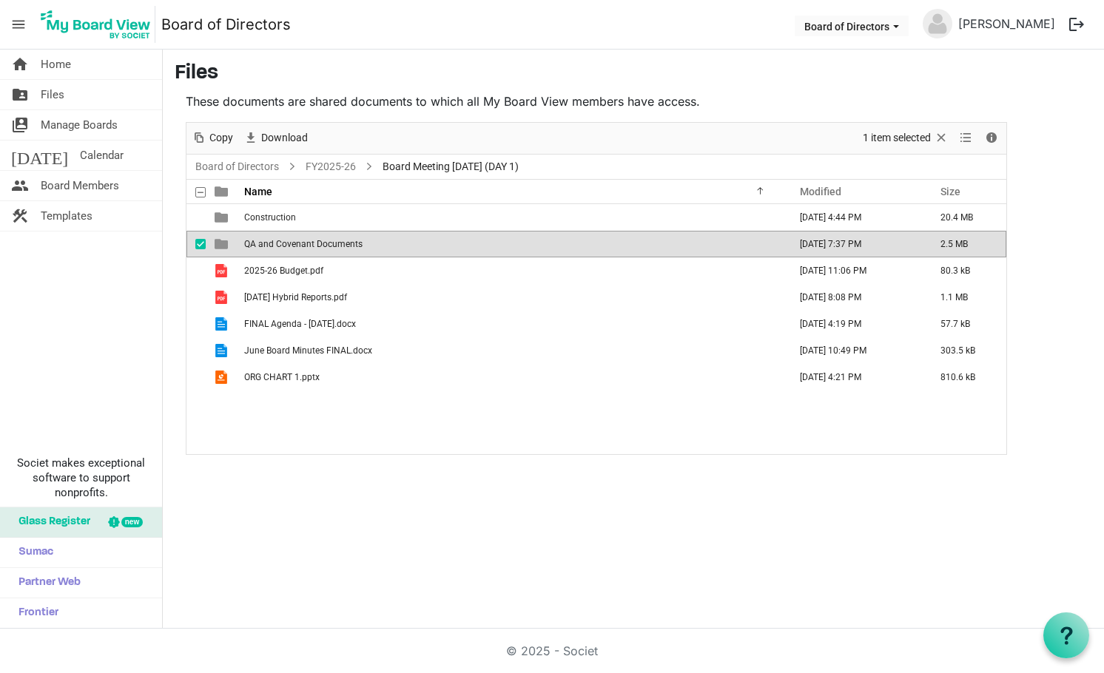
click at [326, 241] on span "QA and Covenant Documents" at bounding box center [303, 244] width 118 height 10
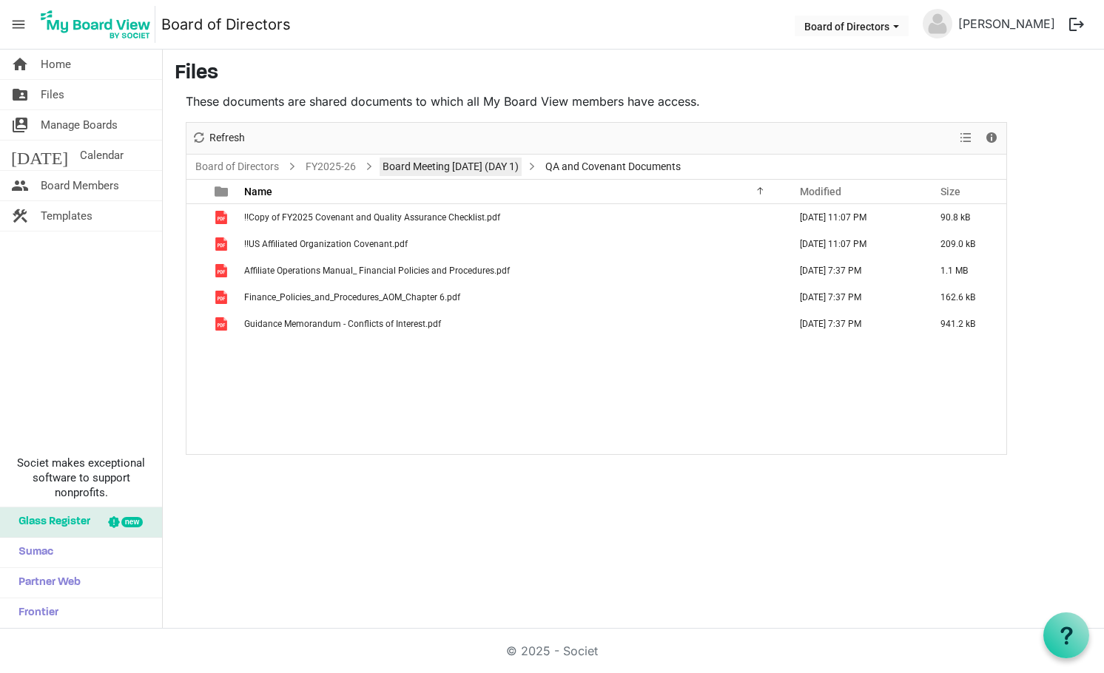
click at [431, 169] on link "Board Meeting August 26, 2025 (DAY 1)" at bounding box center [451, 167] width 142 height 19
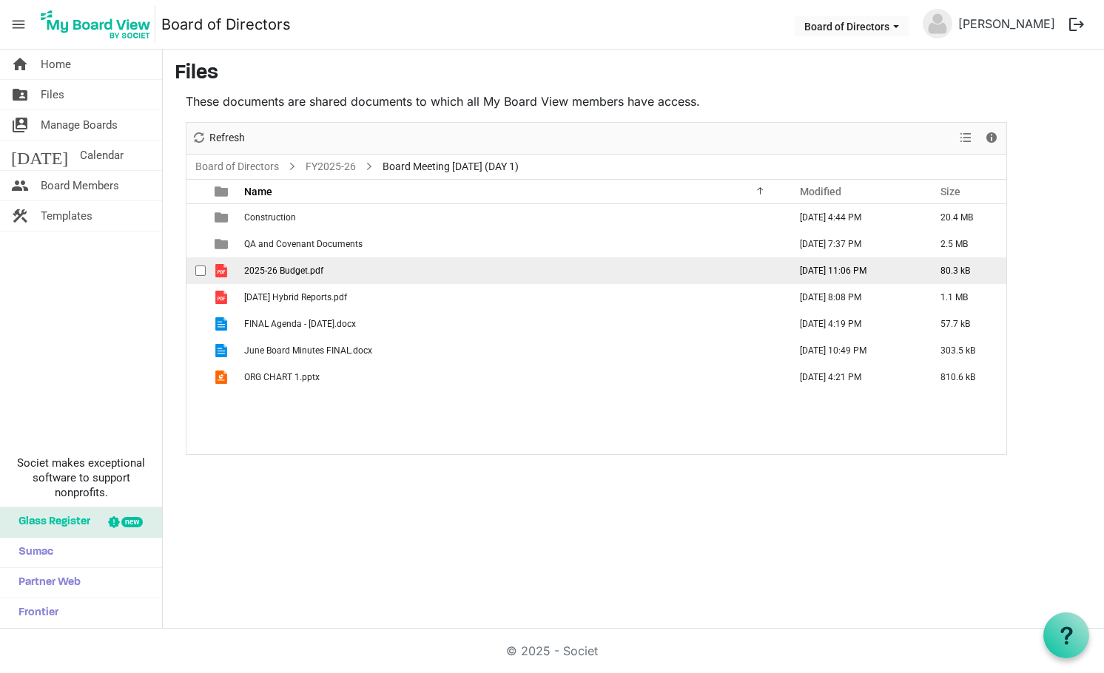
click at [297, 272] on span "2025-26 Budget.pdf" at bounding box center [283, 271] width 79 height 10
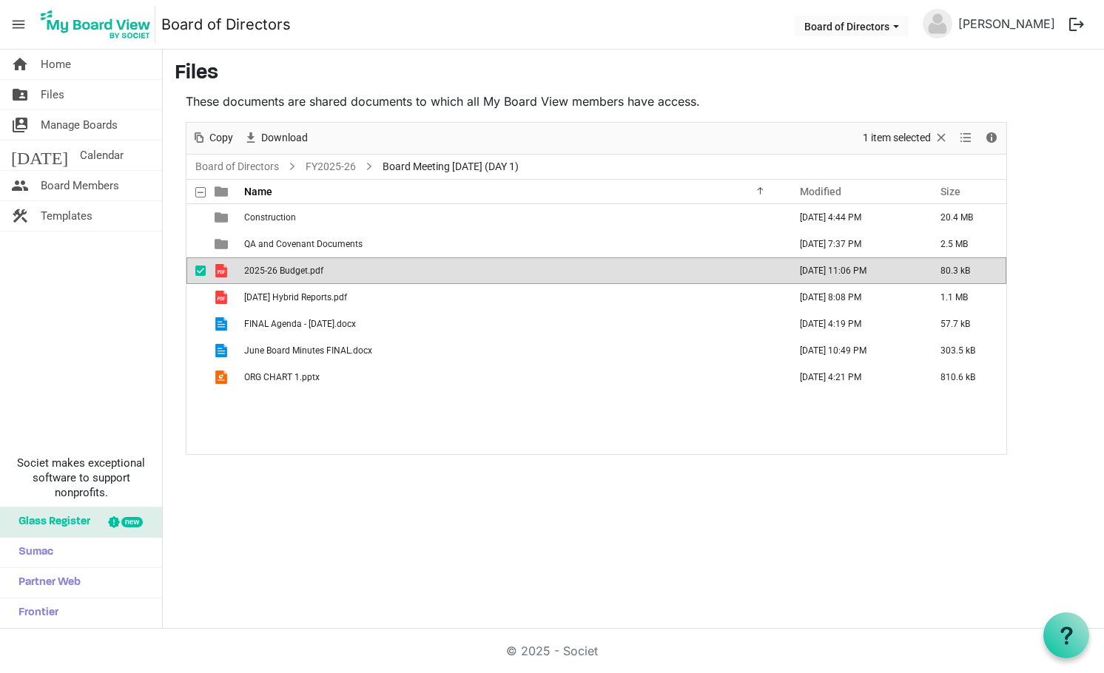
click at [297, 272] on span "2025-26 Budget.pdf" at bounding box center [283, 271] width 79 height 10
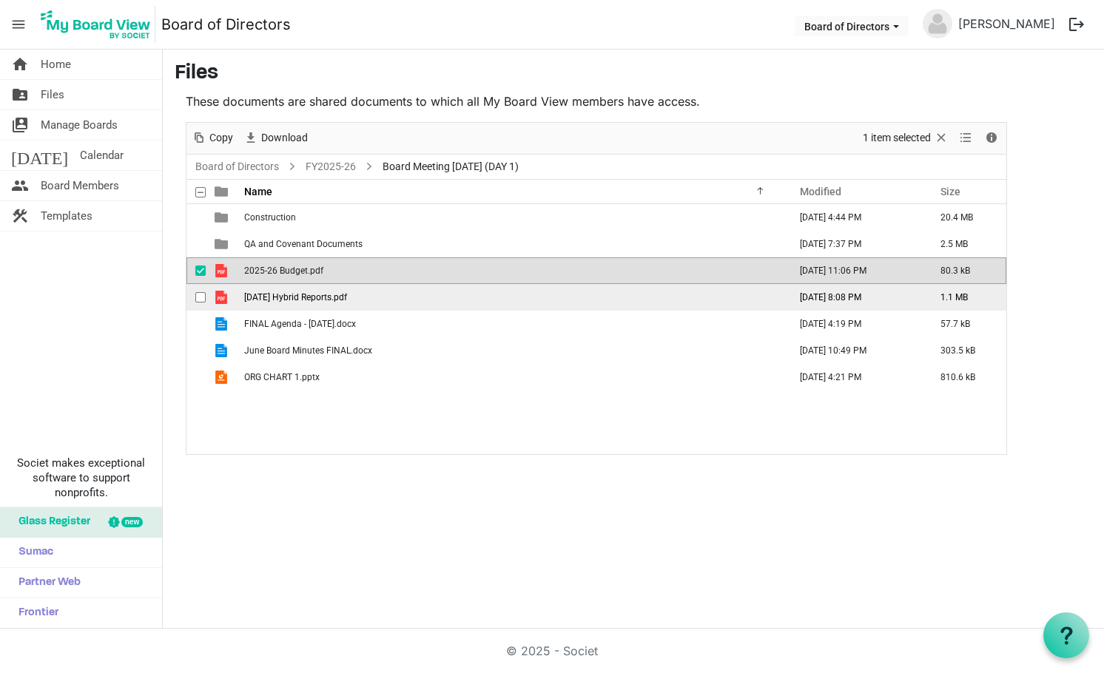
click at [266, 300] on span "2025.07.31 Hybrid Reports.pdf" at bounding box center [295, 297] width 103 height 10
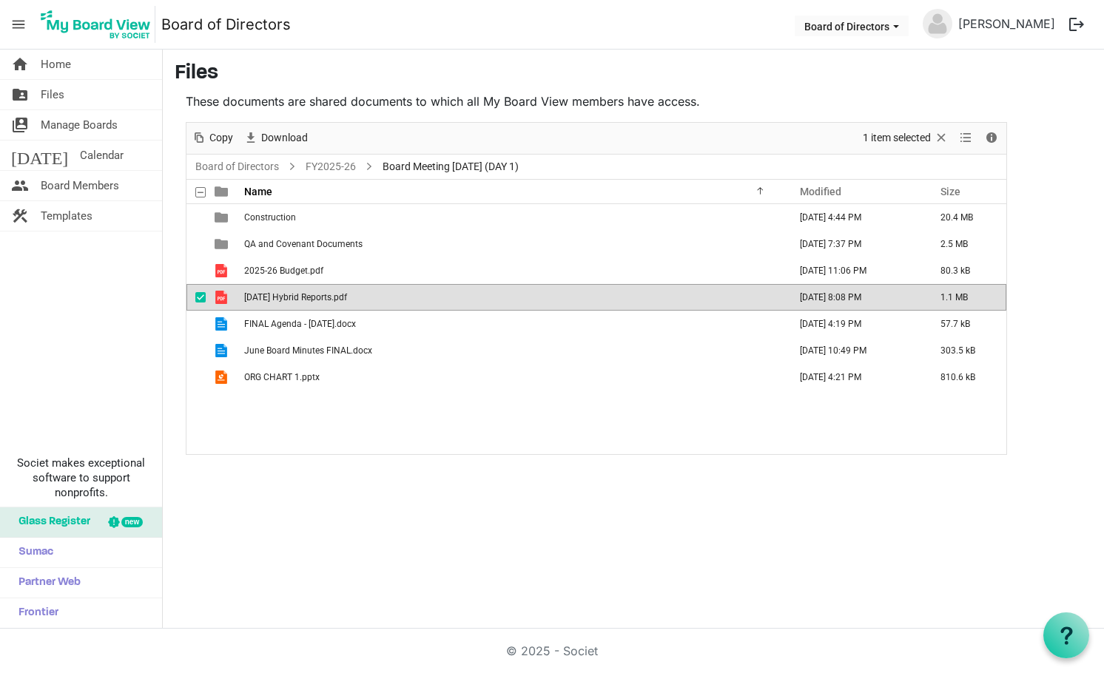
click at [266, 300] on span "2025.07.31 Hybrid Reports.pdf" at bounding box center [295, 297] width 103 height 10
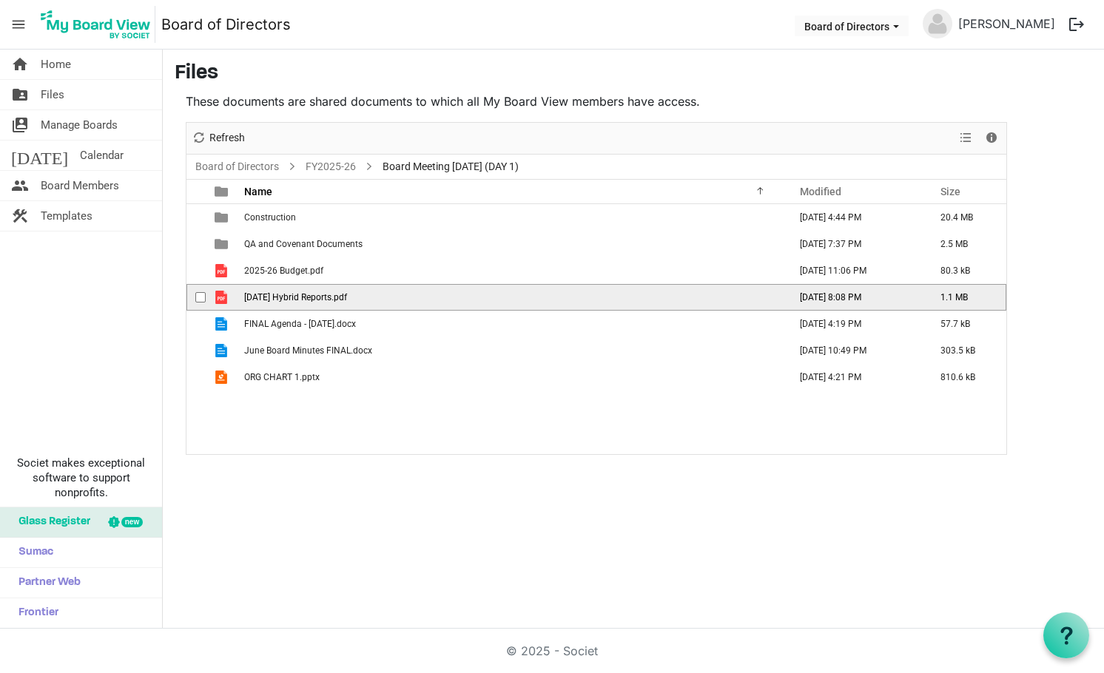
click at [266, 300] on span "2025.07.31 Hybrid Reports.pdf" at bounding box center [295, 297] width 103 height 10
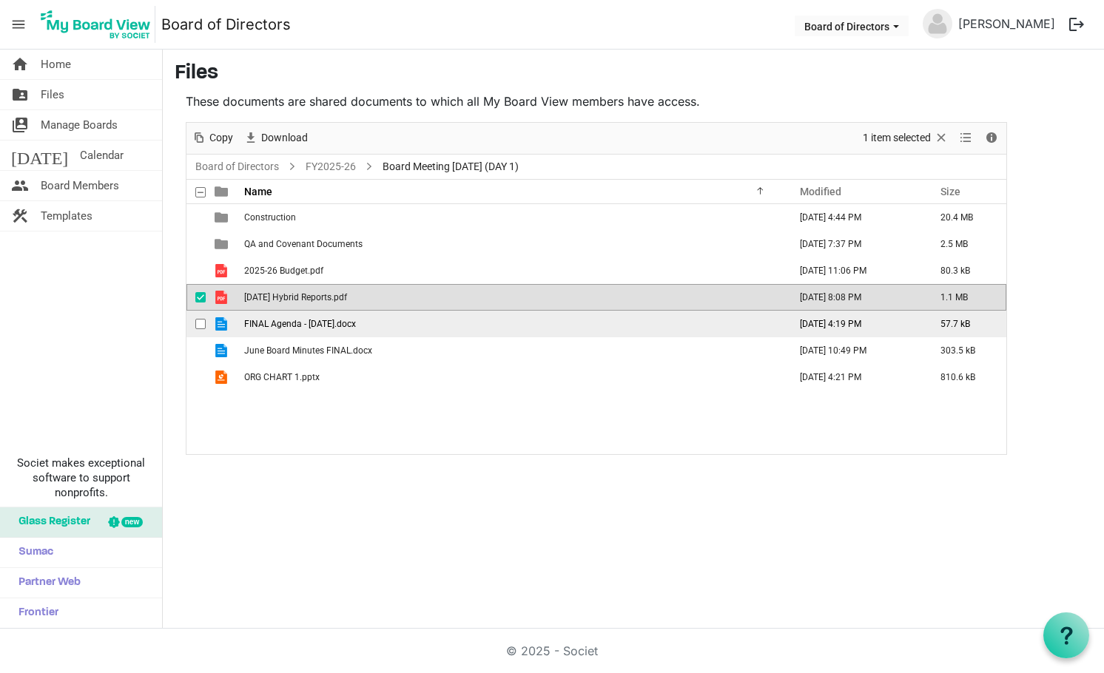
click at [274, 320] on span "FINAL Agenda - Tuesday August 26th.docx" at bounding box center [300, 324] width 112 height 10
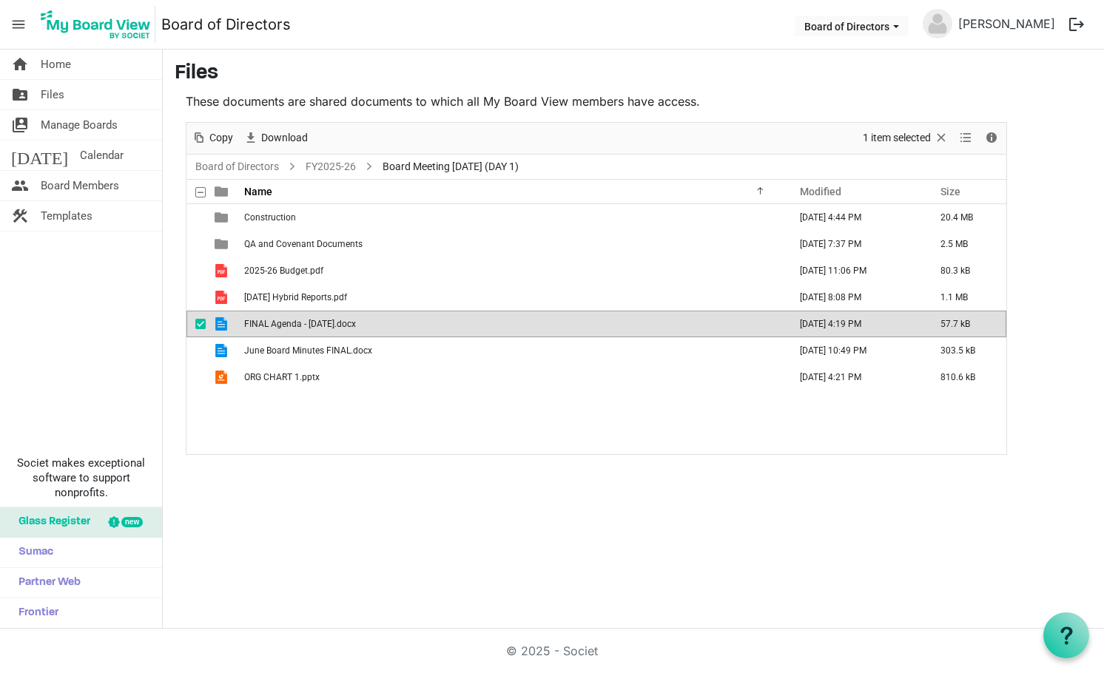
click at [274, 320] on span "FINAL Agenda - Tuesday August 26th.docx" at bounding box center [300, 324] width 112 height 10
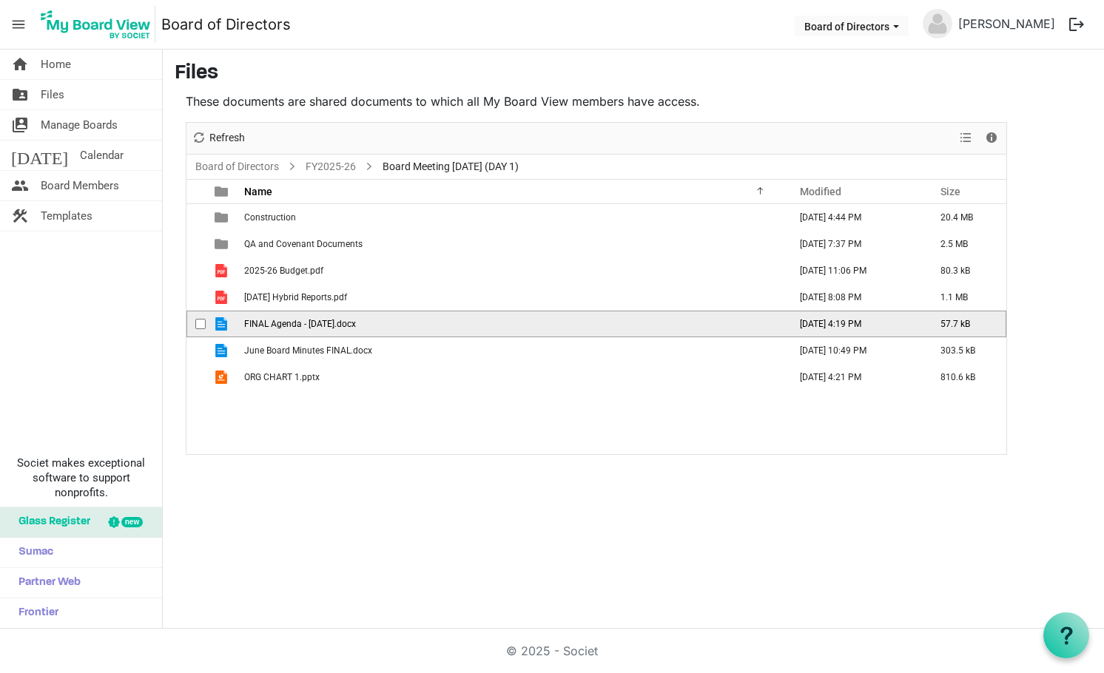
click at [274, 320] on span "FINAL Agenda - Tuesday August 26th.docx" at bounding box center [300, 324] width 112 height 10
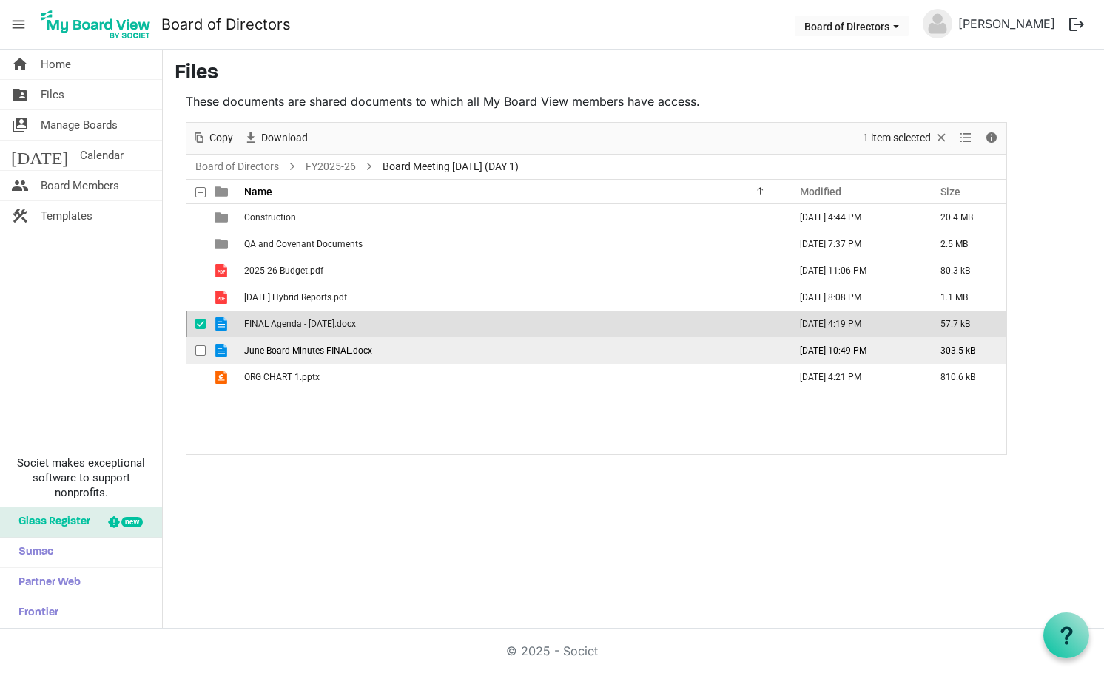
click at [261, 354] on span "June Board Minutes FINAL.docx" at bounding box center [308, 351] width 128 height 10
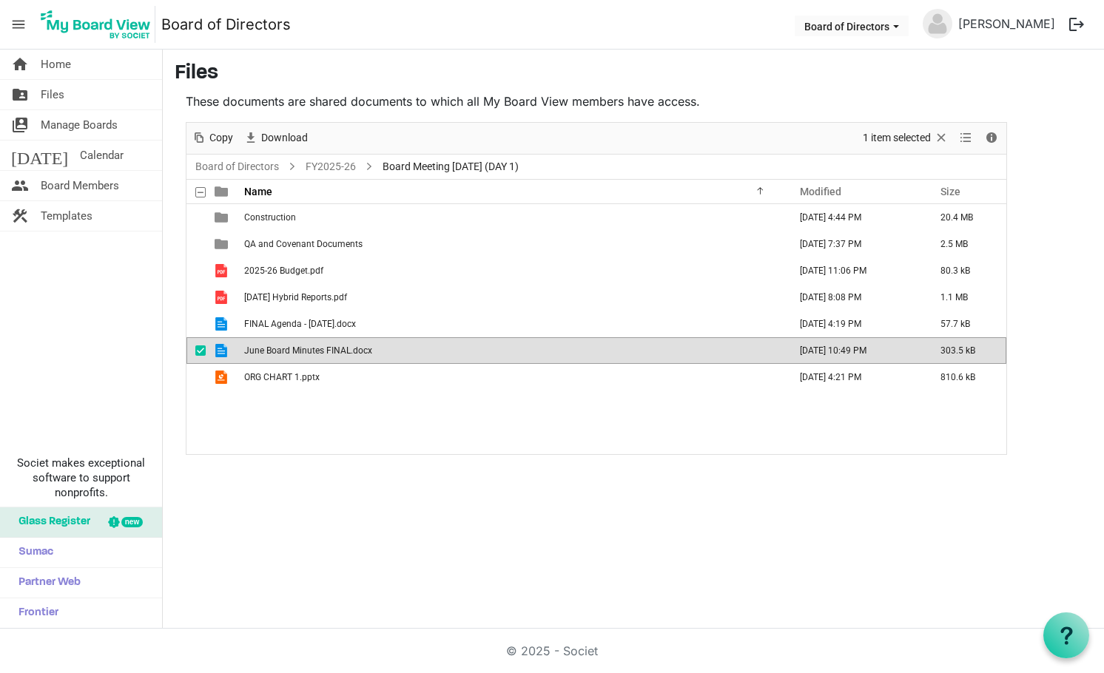
click at [261, 354] on span "June Board Minutes FINAL.docx" at bounding box center [308, 351] width 128 height 10
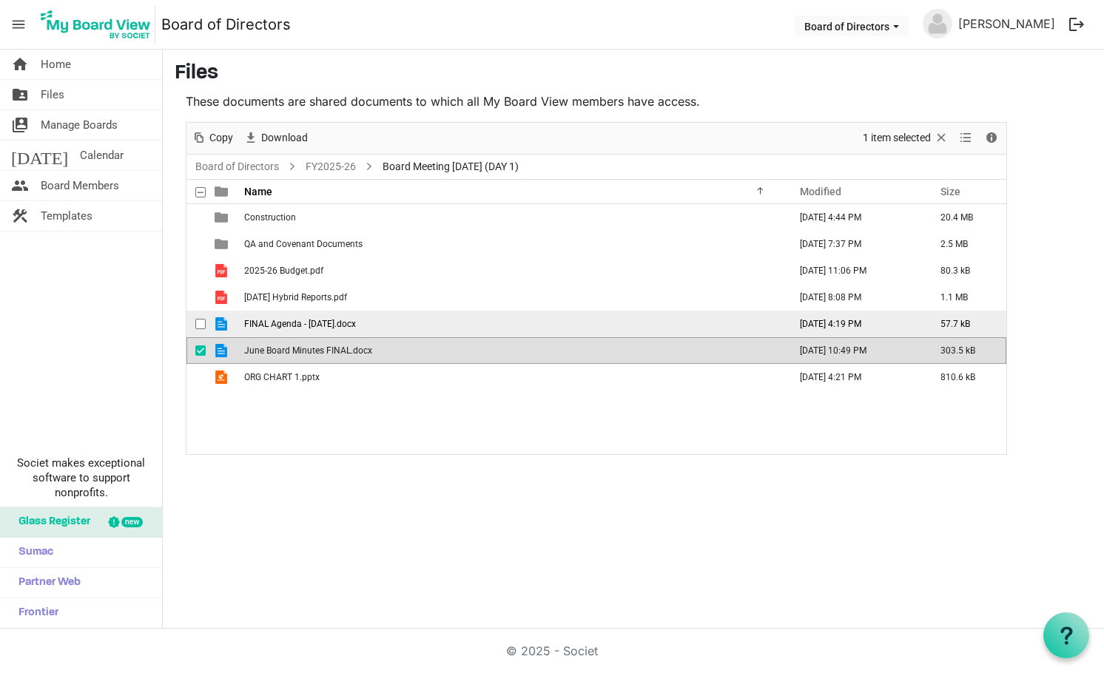
click at [344, 322] on span "FINAL Agenda - Tuesday August 26th.docx" at bounding box center [300, 324] width 112 height 10
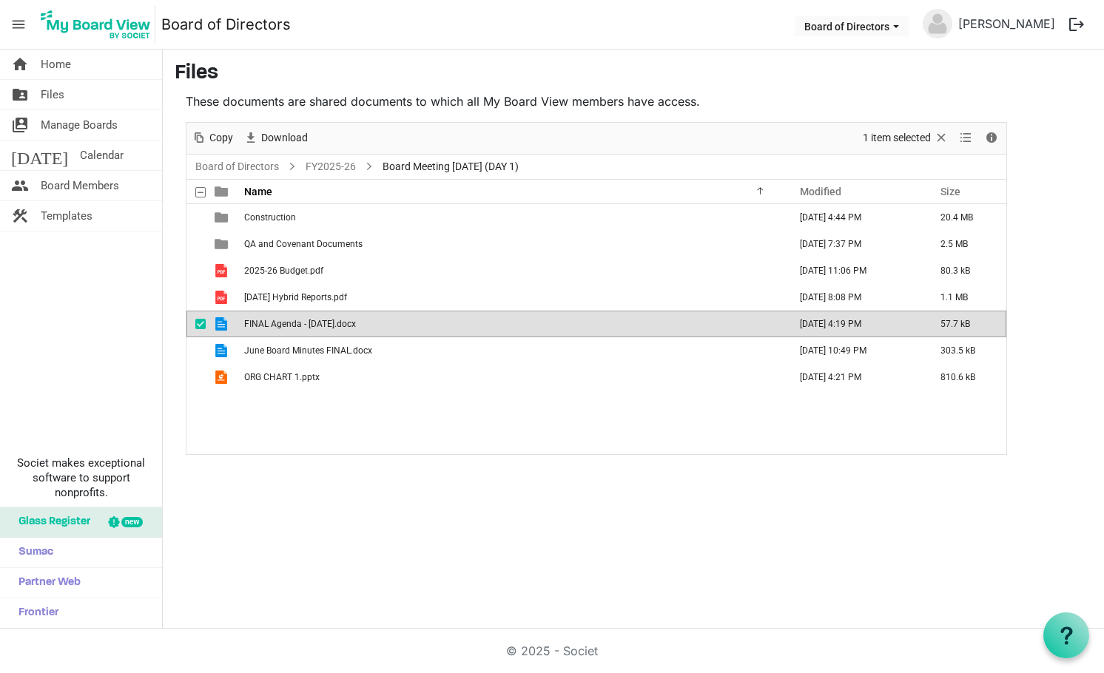
click at [344, 322] on span "FINAL Agenda - Tuesday August 26th.docx" at bounding box center [300, 324] width 112 height 10
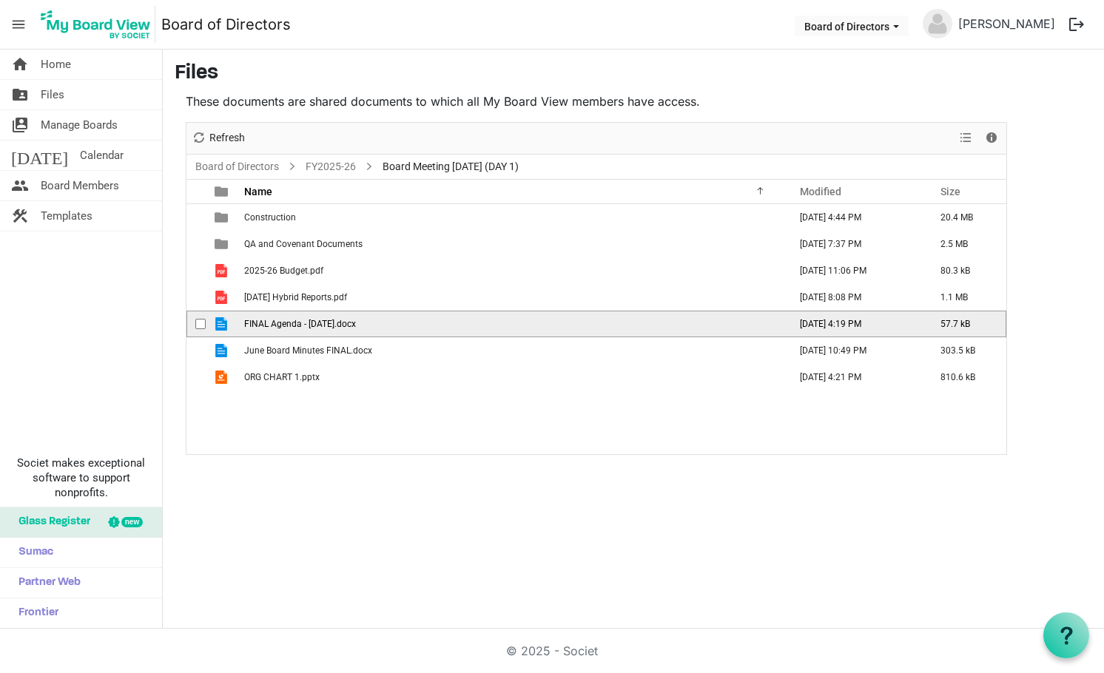
click at [344, 322] on span "FINAL Agenda - Tuesday August 26th.docx" at bounding box center [300, 324] width 112 height 10
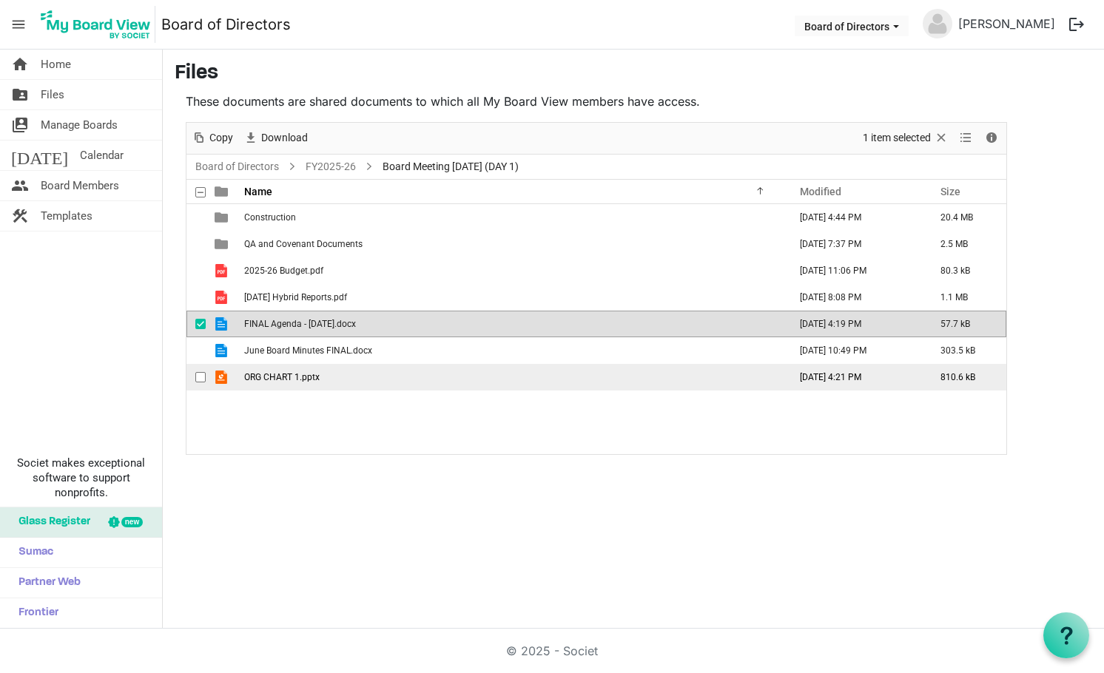
click at [283, 377] on span "ORG CHART 1.pptx" at bounding box center [281, 377] width 75 height 10
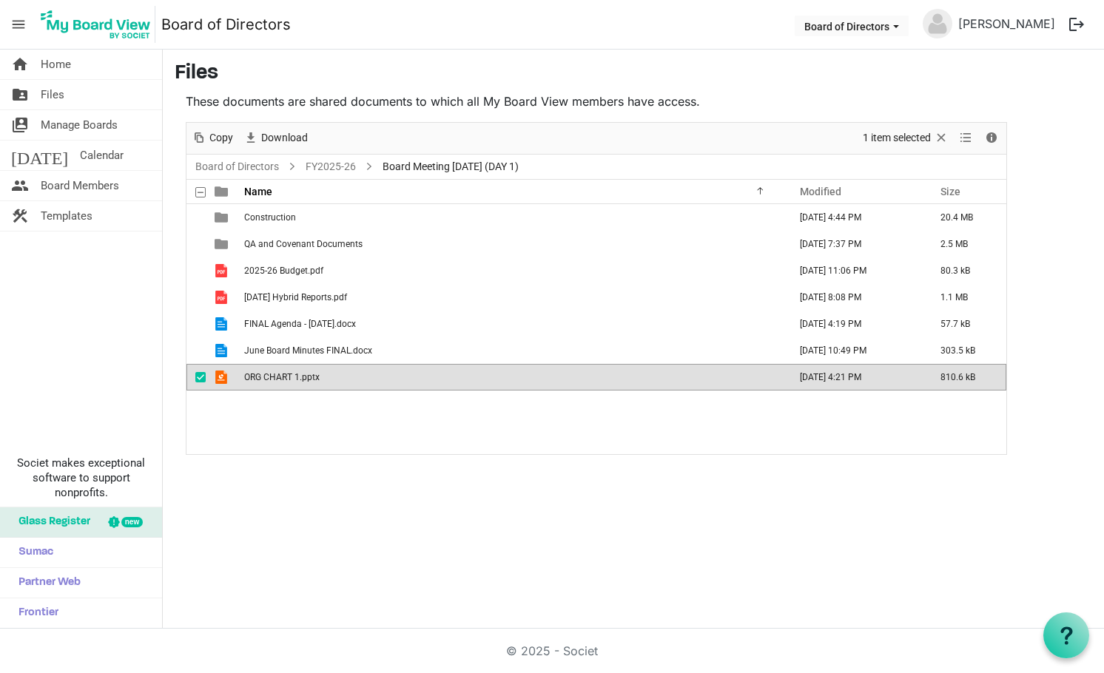
click at [283, 377] on span "ORG CHART 1.pptx" at bounding box center [281, 377] width 75 height 10
